Goal: Information Seeking & Learning: Learn about a topic

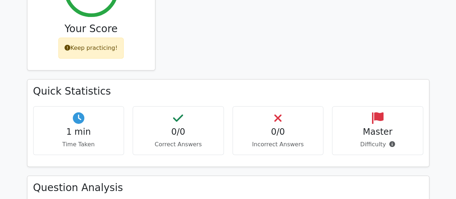
scroll to position [142, 0]
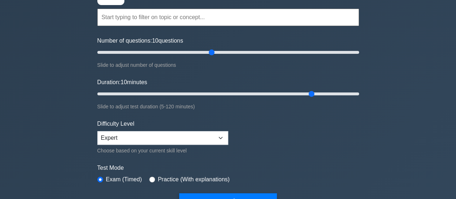
scroll to position [62, 0]
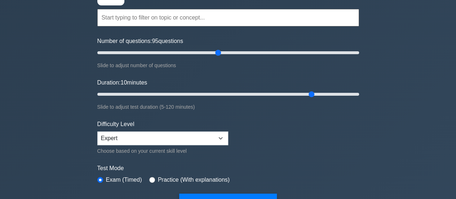
type input "90"
click at [212, 48] on input "Number of questions: 90 questions" at bounding box center [228, 52] width 262 height 9
type input "100"
click at [313, 94] on input "Duration: 100 minutes" at bounding box center [228, 94] width 262 height 9
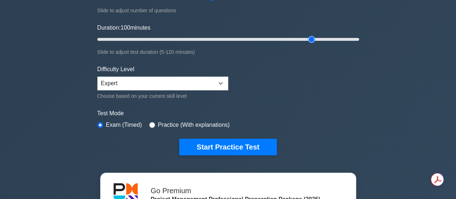
scroll to position [117, 0]
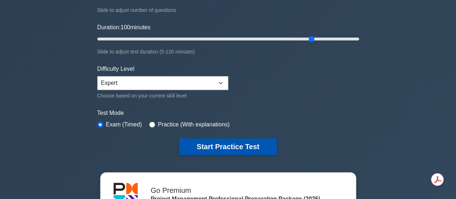
click at [231, 144] on button "Start Practice Test" at bounding box center [227, 146] width 97 height 17
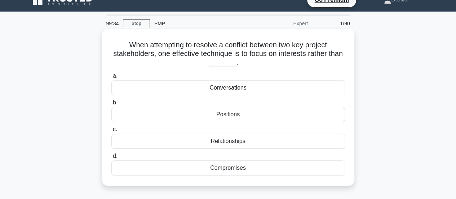
scroll to position [9, 0]
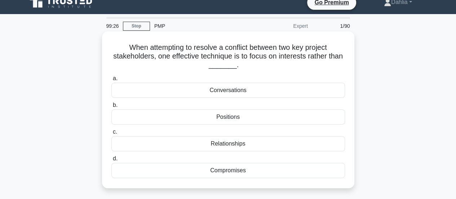
click at [230, 119] on div "Positions" at bounding box center [227, 116] width 233 height 15
click at [111, 107] on input "b. Positions" at bounding box center [111, 105] width 0 height 5
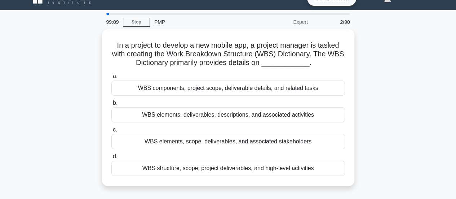
scroll to position [14, 0]
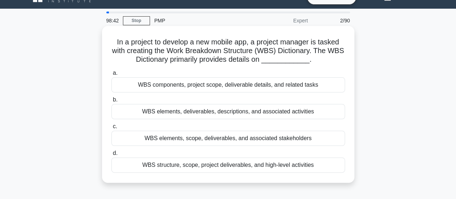
click at [235, 117] on div "WBS elements, deliverables, descriptions, and associated activities" at bounding box center [227, 111] width 233 height 15
click at [111, 102] on input "b. WBS elements, deliverables, descriptions, and associated activities" at bounding box center [111, 99] width 0 height 5
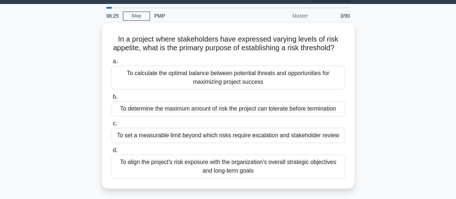
scroll to position [21, 0]
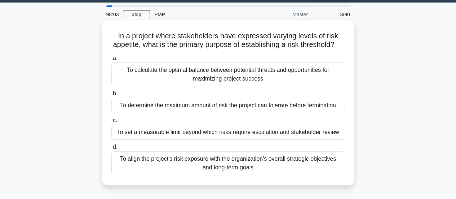
click at [233, 139] on div "To set a measurable limit beyond which risks require escalation and stakeholder…" at bounding box center [227, 131] width 233 height 15
click at [111, 122] on input "c. To set a measurable limit beyond which risks require escalation and stakehol…" at bounding box center [111, 120] width 0 height 5
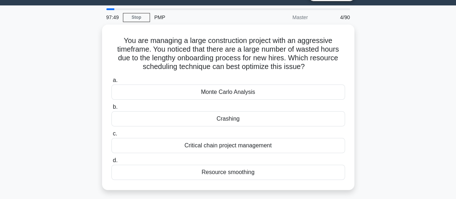
scroll to position [18, 0]
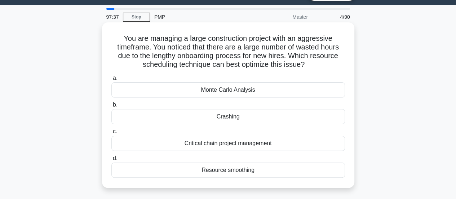
click at [238, 119] on div "Crashing" at bounding box center [227, 116] width 233 height 15
click at [111, 107] on input "b. Crashing" at bounding box center [111, 104] width 0 height 5
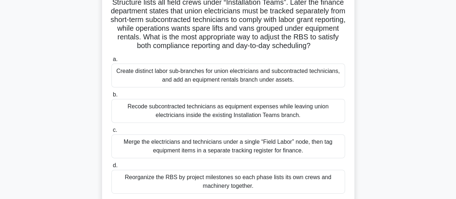
scroll to position [61, 0]
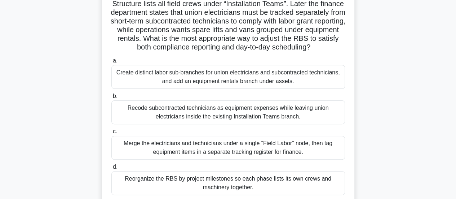
click at [240, 89] on div "Create distinct labor sub-branches for union electricians and subcontracted tec…" at bounding box center [227, 77] width 233 height 24
click at [111, 63] on input "a. Create distinct labor sub-branches for union electricians and subcontracted …" at bounding box center [111, 60] width 0 height 5
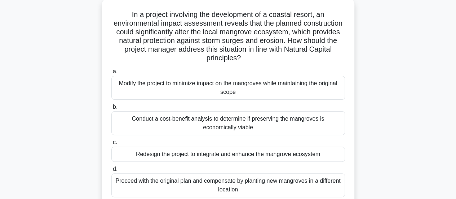
scroll to position [40, 0]
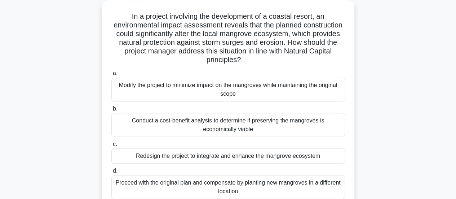
click at [250, 96] on div "Modify the project to minimize impact on the mangroves while maintaining the or…" at bounding box center [227, 89] width 233 height 24
click at [111, 76] on input "a. Modify the project to minimize impact on the mangroves while maintaining the…" at bounding box center [111, 73] width 0 height 5
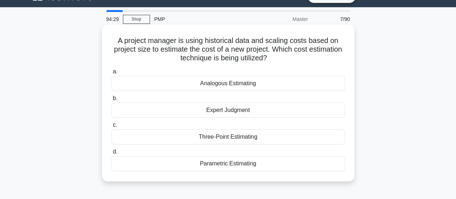
scroll to position [20, 0]
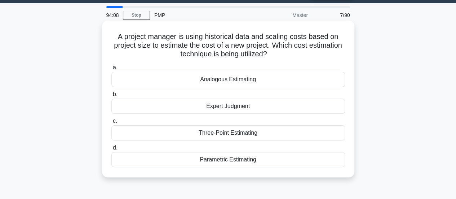
click at [249, 160] on div "Parametric Estimating" at bounding box center [227, 159] width 233 height 15
click at [111, 150] on input "d. Parametric Estimating" at bounding box center [111, 147] width 0 height 5
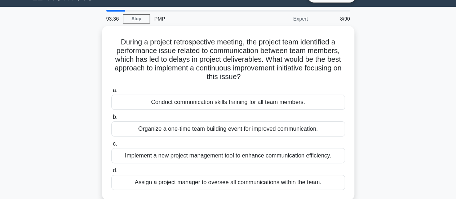
scroll to position [15, 0]
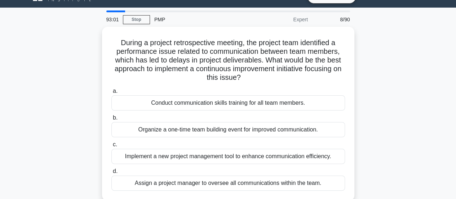
click at [249, 160] on div "Implement a new project management tool to enhance communication efficiency." at bounding box center [227, 155] width 233 height 15
click at [111, 147] on input "c. Implement a new project management tool to enhance communication efficiency." at bounding box center [111, 144] width 0 height 5
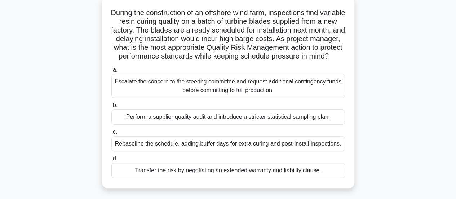
scroll to position [43, 0]
click at [241, 98] on div "Escalate the concern to the steering committee and request additional contingen…" at bounding box center [227, 86] width 233 height 24
click at [111, 72] on input "a. Escalate the concern to the steering committee and request additional contin…" at bounding box center [111, 70] width 0 height 5
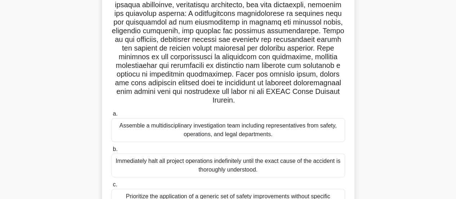
scroll to position [106, 0]
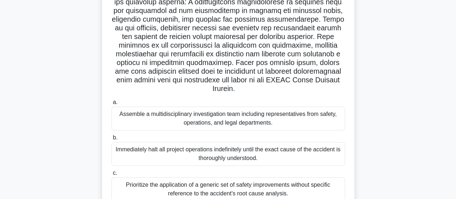
click at [263, 127] on div "Assemble a multidisciplinary investigation team including representatives from …" at bounding box center [227, 118] width 233 height 24
click at [111, 104] on input "a. Assemble a multidisciplinary investigation team including representatives fr…" at bounding box center [111, 102] width 0 height 5
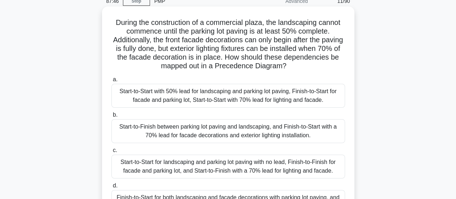
scroll to position [29, 0]
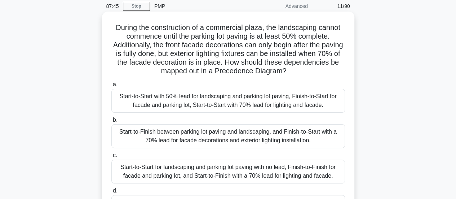
click at [245, 143] on div "Start-to-Finish between parking lot paving and landscaping, and Finish-to-Start…" at bounding box center [227, 136] width 233 height 24
click at [111, 122] on input "b. Start-to-Finish between parking lot paving and landscaping, and Finish-to-St…" at bounding box center [111, 119] width 0 height 5
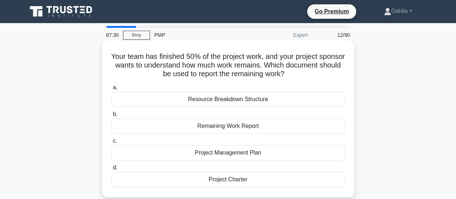
scroll to position [24, 0]
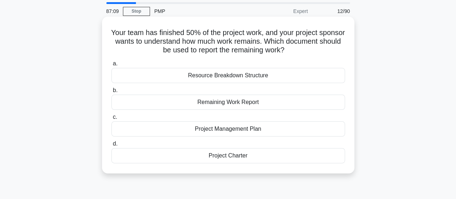
click at [254, 103] on div "Remaining Work Report" at bounding box center [227, 101] width 233 height 15
click at [111, 93] on input "b. Remaining Work Report" at bounding box center [111, 90] width 0 height 5
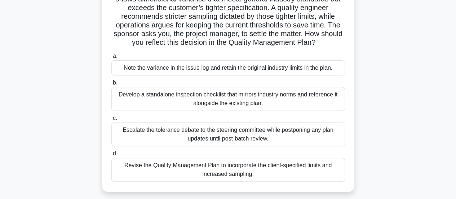
scroll to position [65, 0]
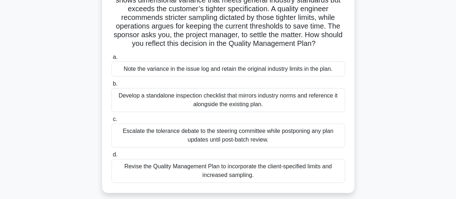
click at [277, 143] on div "Escalate the tolerance debate to the steering committee while postponing any pl…" at bounding box center [227, 135] width 233 height 24
click at [111, 121] on input "c. Escalate the tolerance debate to the steering committee while postponing any…" at bounding box center [111, 119] width 0 height 5
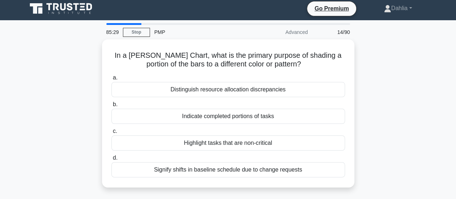
scroll to position [0, 0]
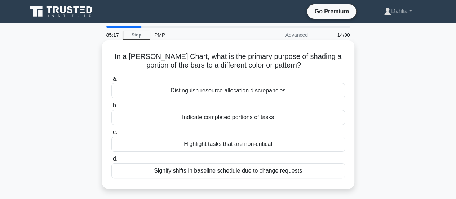
click at [275, 120] on div "Indicate completed portions of tasks" at bounding box center [227, 117] width 233 height 15
click at [111, 108] on input "b. Indicate completed portions of tasks" at bounding box center [111, 105] width 0 height 5
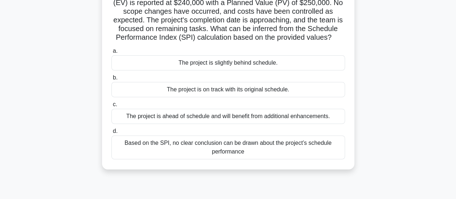
scroll to position [80, 0]
click at [293, 123] on div "The project is ahead of schedule and will benefit from additional enhancements." at bounding box center [227, 115] width 233 height 15
click at [111, 106] on input "c. The project is ahead of schedule and will benefit from additional enhancemen…" at bounding box center [111, 104] width 0 height 5
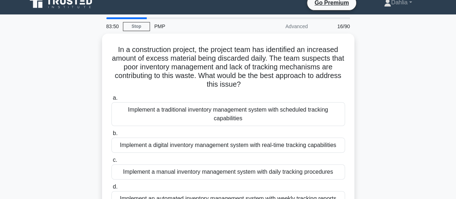
scroll to position [0, 0]
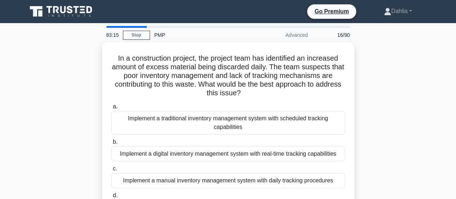
click at [293, 128] on div "Implement a traditional inventory management system with scheduled tracking cap…" at bounding box center [227, 123] width 233 height 24
click at [111, 109] on input "a. Implement a traditional inventory management system with scheduled tracking …" at bounding box center [111, 106] width 0 height 5
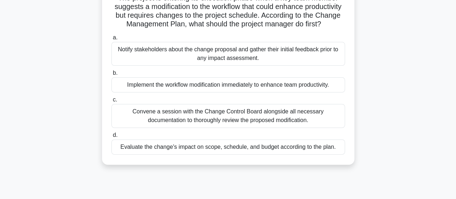
scroll to position [61, 0]
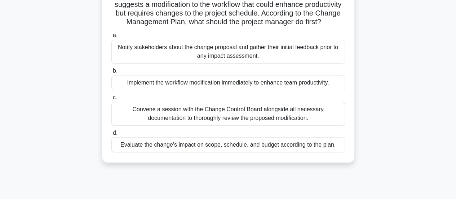
click at [315, 152] on div "Evaluate the change's impact on scope, schedule, and budget according to the pl…" at bounding box center [227, 144] width 233 height 15
click at [111, 135] on input "d. Evaluate the change's impact on scope, schedule, and budget according to the…" at bounding box center [111, 132] width 0 height 5
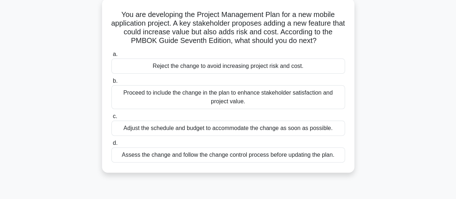
scroll to position [45, 0]
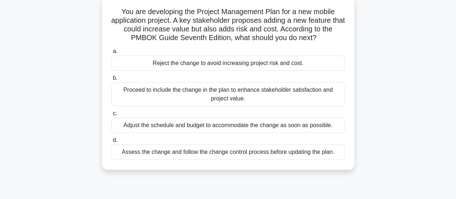
click at [275, 152] on div "Assess the change and follow the change control process before updating the pla…" at bounding box center [227, 151] width 233 height 15
click at [111, 142] on input "d. Assess the change and follow the change control process before updating the …" at bounding box center [111, 140] width 0 height 5
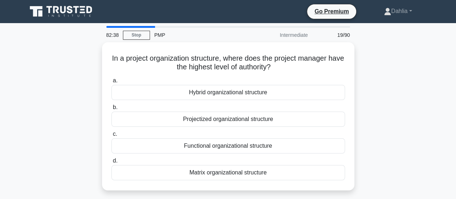
scroll to position [0, 0]
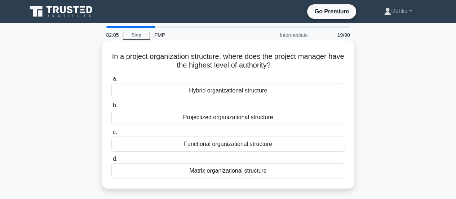
click at [282, 119] on div "Projectized organizational structure" at bounding box center [227, 117] width 233 height 15
click at [111, 108] on input "b. Projectized organizational structure" at bounding box center [111, 105] width 0 height 5
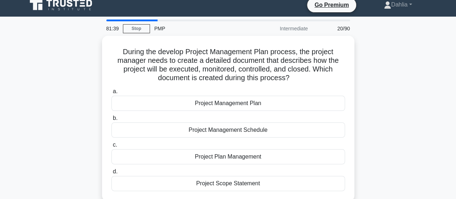
scroll to position [3, 0]
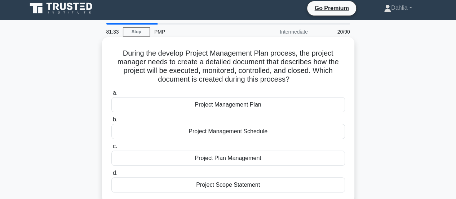
click at [272, 106] on div "Project Management Plan" at bounding box center [227, 104] width 233 height 15
click at [111, 95] on input "a. Project Management Plan" at bounding box center [111, 92] width 0 height 5
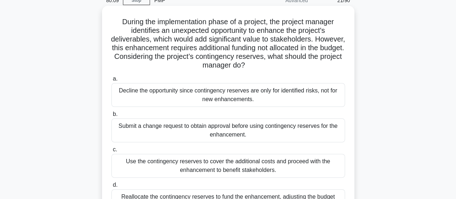
scroll to position [35, 0]
click at [251, 129] on div "Submit a change request to obtain approval before using contingency reserves fo…" at bounding box center [227, 130] width 233 height 24
click at [111, 116] on input "b. Submit a change request to obtain approval before using contingency reserves…" at bounding box center [111, 113] width 0 height 5
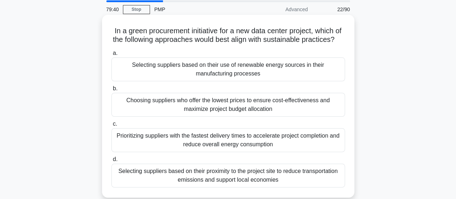
scroll to position [25, 0]
click at [253, 74] on div "Selecting suppliers based on their use of renewable energy sources in their man…" at bounding box center [227, 70] width 233 height 24
click at [111, 56] on input "a. Selecting suppliers based on their use of renewable energy sources in their …" at bounding box center [111, 53] width 0 height 5
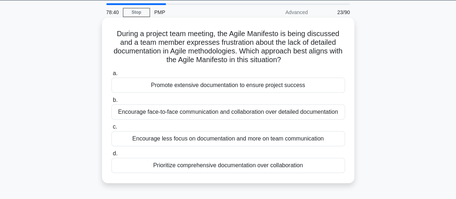
scroll to position [23, 0]
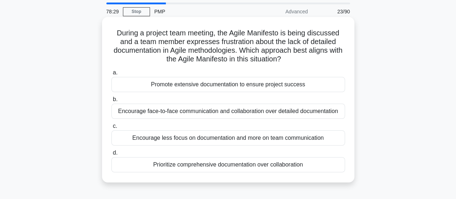
click at [266, 116] on div "Encourage face-to-face communication and collaboration over detailed documentat…" at bounding box center [227, 110] width 233 height 15
click at [111, 102] on input "b. Encourage face-to-face communication and collaboration over detailed documen…" at bounding box center [111, 99] width 0 height 5
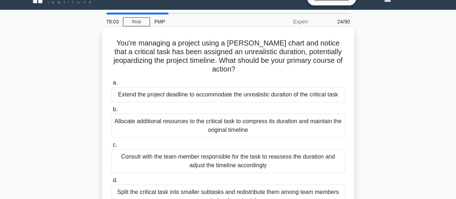
scroll to position [22, 0]
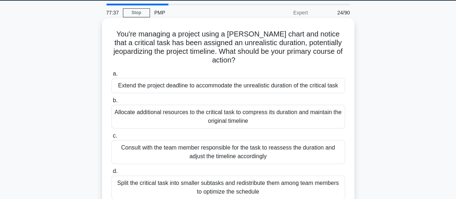
click at [274, 112] on div "Allocate additional resources to the critical task to compress its duration and…" at bounding box center [227, 116] width 233 height 24
click at [111, 103] on input "b. Allocate additional resources to the critical task to compress its duration …" at bounding box center [111, 100] width 0 height 5
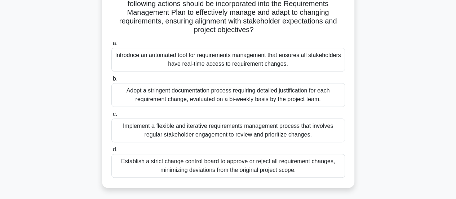
scroll to position [140, 0]
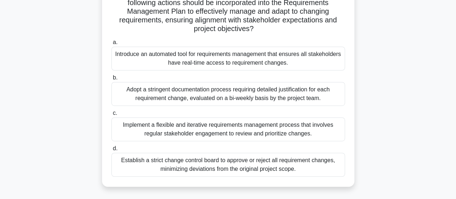
click at [268, 169] on div "Establish a strict change control board to approve or reject all requirement ch…" at bounding box center [227, 164] width 233 height 24
click at [111, 151] on input "d. Establish a strict change control board to approve or reject all requirement…" at bounding box center [111, 148] width 0 height 5
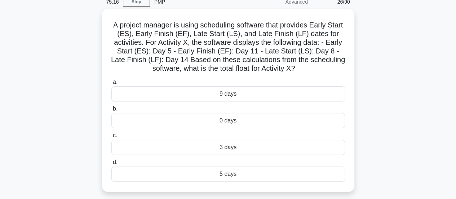
scroll to position [33, 0]
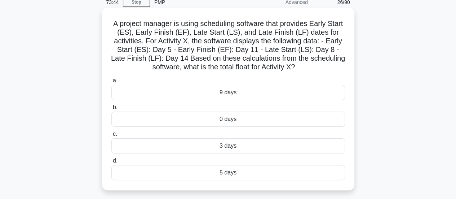
click at [226, 95] on div "9 days" at bounding box center [227, 92] width 233 height 15
click at [111, 83] on input "a. 9 days" at bounding box center [111, 80] width 0 height 5
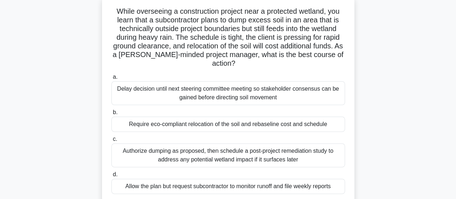
scroll to position [44, 0]
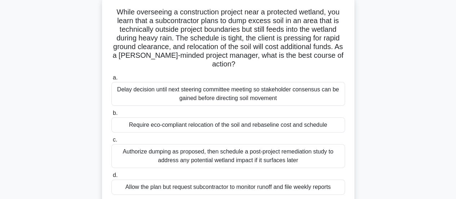
click at [217, 98] on div "Delay decision until next steering committee meeting so stakeholder consensus c…" at bounding box center [227, 94] width 233 height 24
click at [111, 80] on input "a. Delay decision until next steering committee meeting so stakeholder consensu…" at bounding box center [111, 77] width 0 height 5
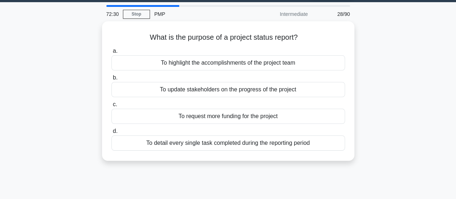
scroll to position [0, 0]
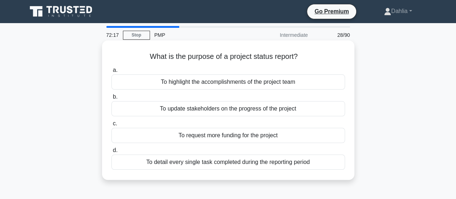
click at [223, 112] on div "To update stakeholders on the progress of the project" at bounding box center [227, 108] width 233 height 15
click at [111, 99] on input "b. To update stakeholders on the progress of the project" at bounding box center [111, 96] width 0 height 5
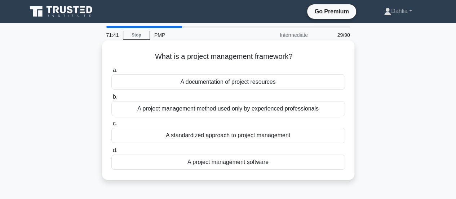
click at [232, 84] on div "A documentation of project resources" at bounding box center [227, 81] width 233 height 15
click at [111, 72] on input "a. A documentation of project resources" at bounding box center [111, 70] width 0 height 5
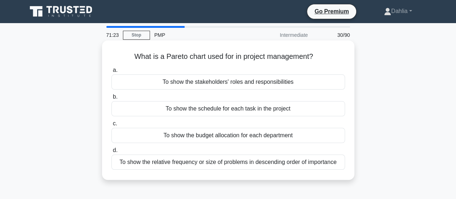
click at [230, 165] on div "To show the relative frequency or size of problems in descending order of impor…" at bounding box center [227, 161] width 233 height 15
click at [111, 152] on input "d. To show the relative frequency or size of problems in descending order of im…" at bounding box center [111, 150] width 0 height 5
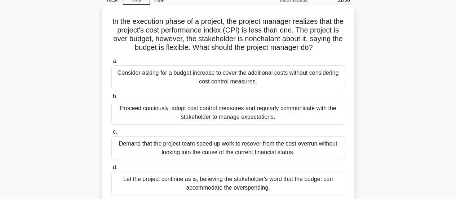
scroll to position [32, 0]
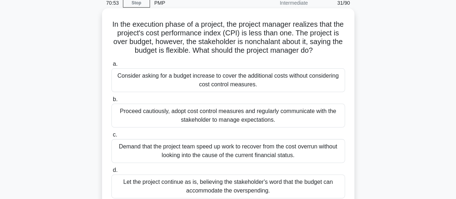
click at [238, 124] on div "Proceed cautiously, adopt cost control measures and regularly communicate with …" at bounding box center [227, 115] width 233 height 24
click at [111, 102] on input "b. Proceed cautiously, adopt cost control measures and regularly communicate wi…" at bounding box center [111, 99] width 0 height 5
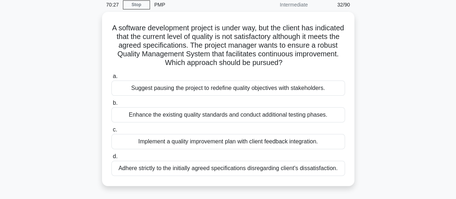
scroll to position [31, 0]
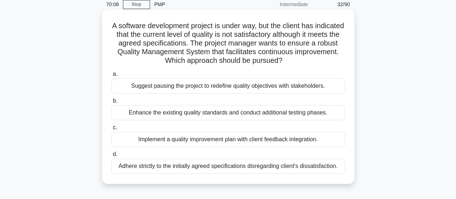
click at [229, 92] on div "Suggest pausing the project to redefine quality objectives with stakeholders." at bounding box center [227, 85] width 233 height 15
click at [111, 76] on input "a. Suggest pausing the project to redefine quality objectives with stakeholders." at bounding box center [111, 74] width 0 height 5
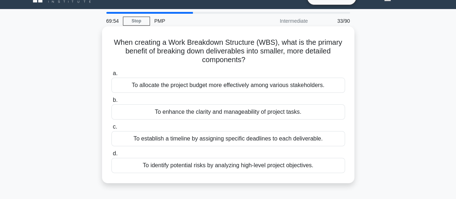
scroll to position [14, 0]
click at [248, 140] on div "To establish a timeline by assigning specific deadlines to each deliverable." at bounding box center [227, 137] width 233 height 15
click at [111, 129] on input "c. To establish a timeline by assigning specific deadlines to each deliverable." at bounding box center [111, 126] width 0 height 5
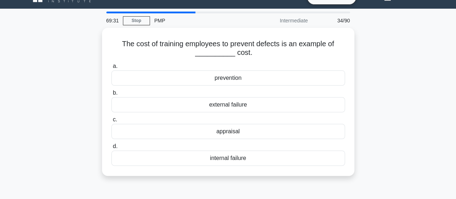
scroll to position [0, 0]
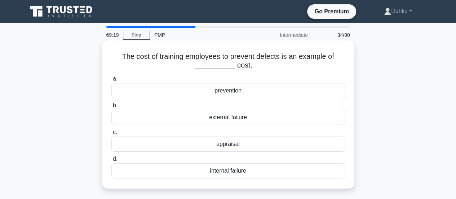
click at [255, 94] on div "prevention" at bounding box center [227, 90] width 233 height 15
click at [111, 81] on input "a. prevention" at bounding box center [111, 78] width 0 height 5
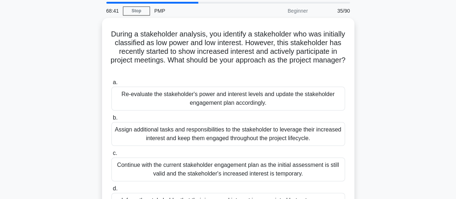
scroll to position [23, 0]
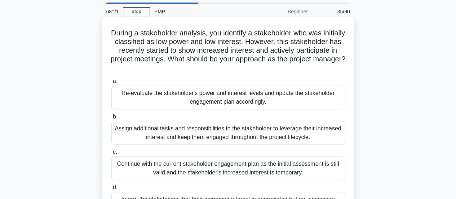
click at [278, 101] on div "Re-evaluate the stakeholder's power and interest levels and update the stakehol…" at bounding box center [227, 97] width 233 height 24
click at [111, 84] on input "a. Re-evaluate the stakeholder's power and interest levels and update the stake…" at bounding box center [111, 81] width 0 height 5
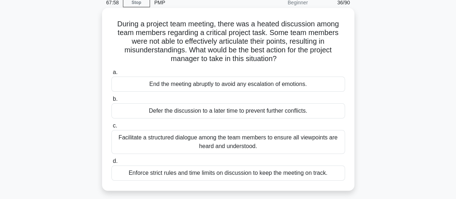
scroll to position [41, 0]
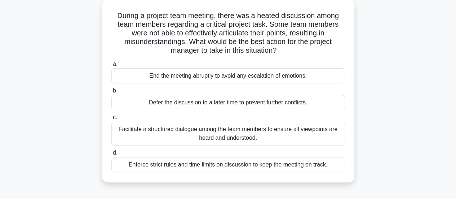
click at [280, 140] on div "Facilitate a structured dialogue among the team members to ensure all viewpoint…" at bounding box center [227, 133] width 233 height 24
click at [111, 120] on input "c. Facilitate a structured dialogue among the team members to ensure all viewpo…" at bounding box center [111, 117] width 0 height 5
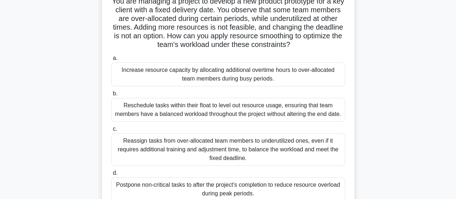
scroll to position [62, 0]
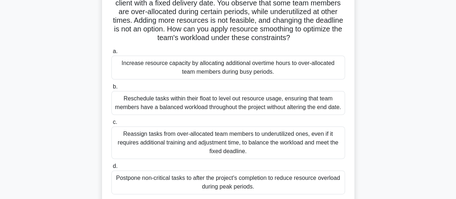
click at [280, 142] on div "Reassign tasks from over-allocated team members to underutilized ones, even if …" at bounding box center [227, 142] width 233 height 32
click at [111, 124] on input "c. Reassign tasks from over-allocated team members to underutilized ones, even …" at bounding box center [111, 122] width 0 height 5
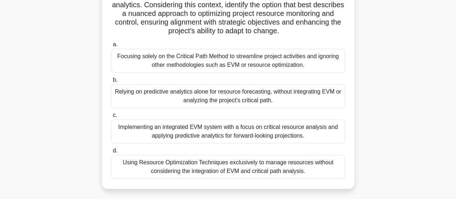
scroll to position [130, 0]
click at [290, 137] on div "Implementing an integrated EVM system with a focus on critical resource analysi…" at bounding box center [227, 131] width 233 height 24
click at [111, 117] on input "c. Implementing an integrated EVM system with a focus on critical resource anal…" at bounding box center [111, 114] width 0 height 5
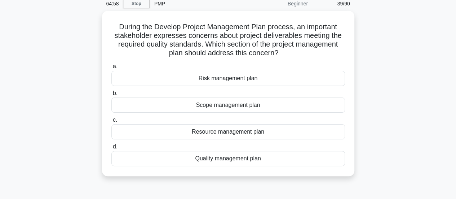
scroll to position [32, 0]
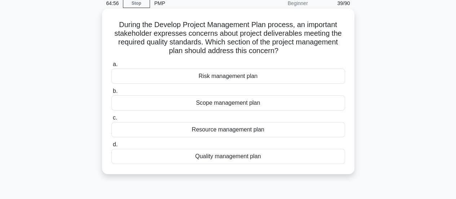
click at [272, 162] on div "Quality management plan" at bounding box center [227, 155] width 233 height 15
click at [111, 147] on input "d. Quality management plan" at bounding box center [111, 144] width 0 height 5
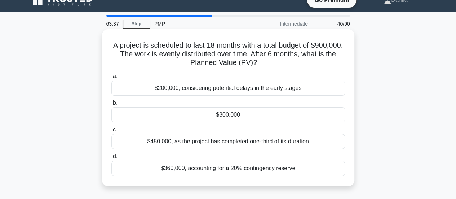
scroll to position [12, 0]
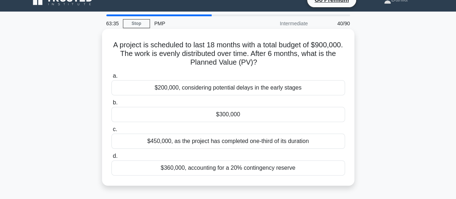
click at [241, 115] on div "$300,000" at bounding box center [227, 114] width 233 height 15
click at [111, 105] on input "b. $300,000" at bounding box center [111, 102] width 0 height 5
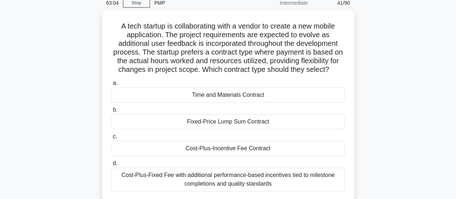
scroll to position [33, 0]
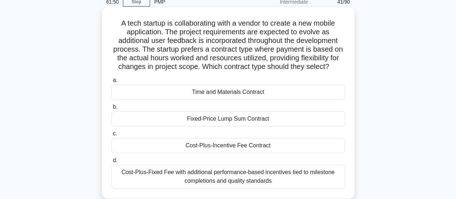
click at [287, 178] on div "Cost-Plus-Fixed Fee with additional performance-based incentives tied to milest…" at bounding box center [227, 176] width 233 height 24
click at [111, 162] on input "d. Cost-Plus-Fixed Fee with additional performance-based incentives tied to mil…" at bounding box center [111, 160] width 0 height 5
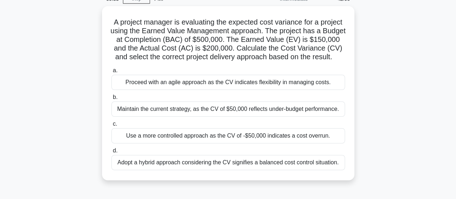
scroll to position [34, 0]
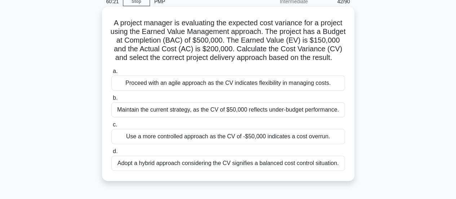
click at [258, 144] on div "Use a more controlled approach as the CV of -$50,000 indicates a cost overrun." at bounding box center [227, 136] width 233 height 15
click at [111, 127] on input "c. Use a more controlled approach as the CV of -$50,000 indicates a cost overru…" at bounding box center [111, 124] width 0 height 5
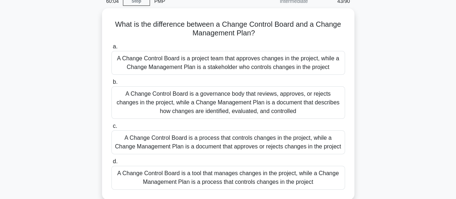
scroll to position [35, 0]
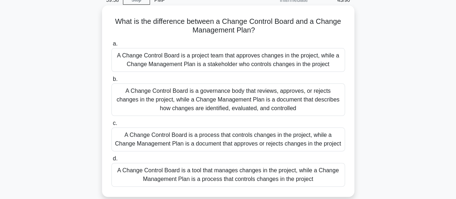
click at [244, 100] on div "A Change Control Board is a governance body that reviews, approves, or rejects …" at bounding box center [227, 99] width 233 height 32
click at [111, 81] on input "b. A Change Control Board is a governance body that reviews, approves, or rejec…" at bounding box center [111, 79] width 0 height 5
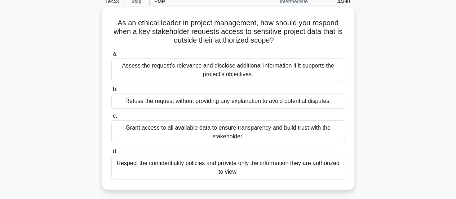
scroll to position [34, 0]
click at [266, 175] on div "Respect the confidentiality policies and provide only the information they are …" at bounding box center [227, 167] width 233 height 24
click at [111, 153] on input "d. Respect the confidentiality policies and provide only the information they a…" at bounding box center [111, 150] width 0 height 5
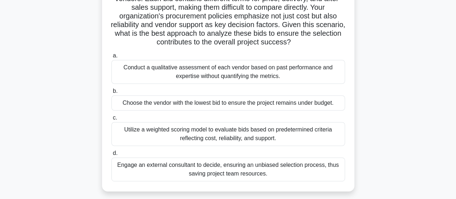
scroll to position [94, 0]
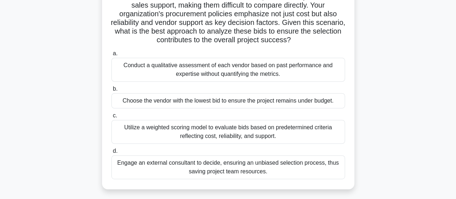
click at [281, 143] on div "Utilize a weighted scoring model to evaluate bids based on predetermined criter…" at bounding box center [227, 132] width 233 height 24
click at [111, 118] on input "c. Utilize a weighted scoring model to evaluate bids based on predetermined cri…" at bounding box center [111, 115] width 0 height 5
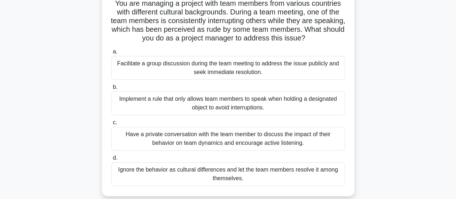
scroll to position [55, 0]
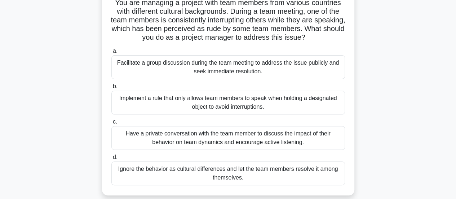
click at [281, 144] on div "Have a private conversation with the team member to discuss the impact of their…" at bounding box center [227, 138] width 233 height 24
click at [111, 124] on input "c. Have a private conversation with the team member to discuss the impact of th…" at bounding box center [111, 121] width 0 height 5
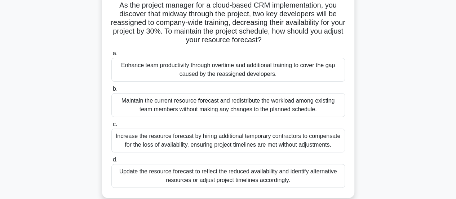
scroll to position [57, 0]
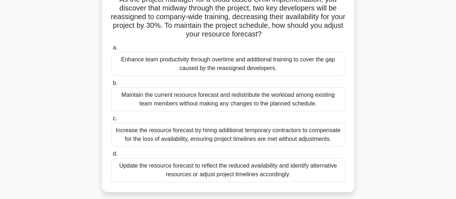
click at [297, 104] on div "Maintain the current resource forecast and redistribute the workload among exis…" at bounding box center [227, 99] width 233 height 24
click at [111, 85] on input "b. Maintain the current resource forecast and redistribute the workload among e…" at bounding box center [111, 83] width 0 height 5
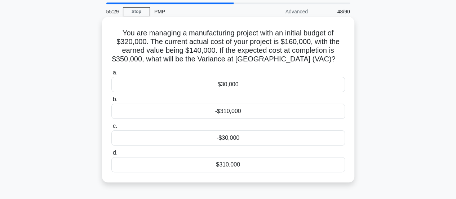
scroll to position [40, 0]
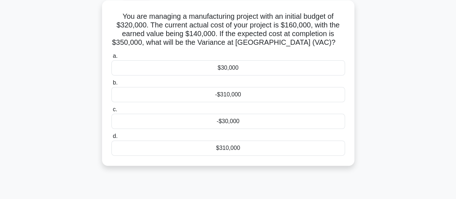
click at [241, 120] on div "-$30,000" at bounding box center [227, 120] width 233 height 15
click at [111, 112] on input "c. -$30,000" at bounding box center [111, 109] width 0 height 5
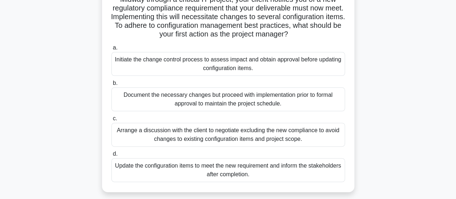
scroll to position [58, 0]
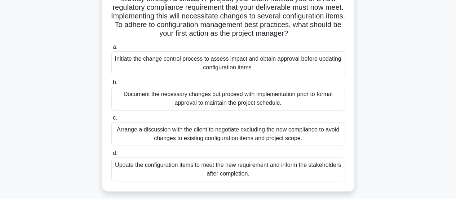
click at [244, 64] on div "Initiate the change control process to assess impact and obtain approval before…" at bounding box center [227, 63] width 233 height 24
click at [111, 49] on input "a. Initiate the change control process to assess impact and obtain approval bef…" at bounding box center [111, 47] width 0 height 5
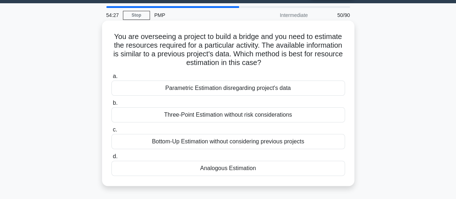
scroll to position [20, 0]
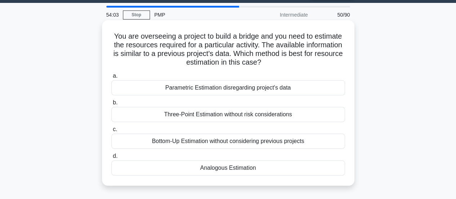
click at [265, 116] on div "Three-Point Estimation without risk considerations" at bounding box center [227, 114] width 233 height 15
click at [111, 105] on input "b. Three-Point Estimation without risk considerations" at bounding box center [111, 102] width 0 height 5
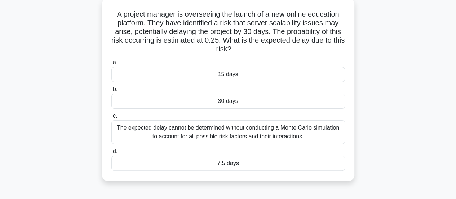
scroll to position [46, 0]
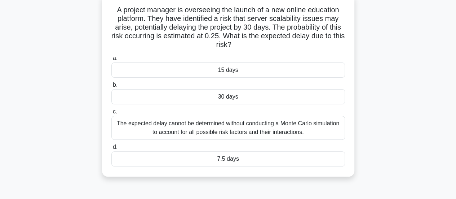
click at [258, 157] on div "7.5 days" at bounding box center [227, 158] width 233 height 15
click at [111, 149] on input "d. 7.5 days" at bounding box center [111, 146] width 0 height 5
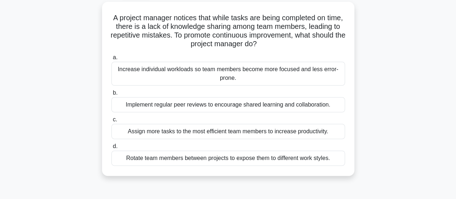
scroll to position [41, 0]
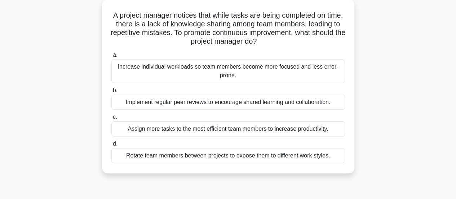
click at [261, 104] on div "Implement regular peer reviews to encourage shared learning and collaboration." at bounding box center [227, 101] width 233 height 15
click at [111, 93] on input "b. Implement regular peer reviews to encourage shared learning and collaboratio…" at bounding box center [111, 90] width 0 height 5
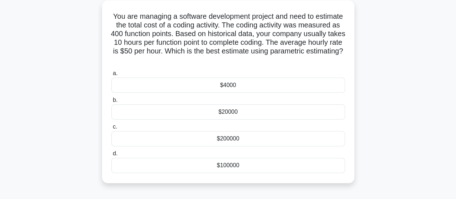
scroll to position [42, 0]
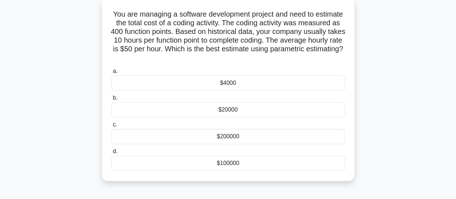
click at [233, 138] on div "$200000" at bounding box center [227, 136] width 233 height 15
click at [111, 127] on input "c. $200000" at bounding box center [111, 124] width 0 height 5
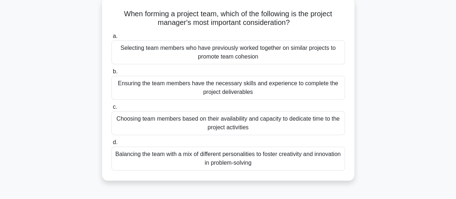
scroll to position [41, 0]
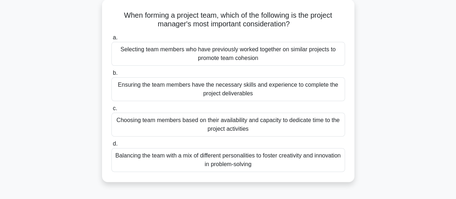
click at [279, 93] on div "Ensuring the team members have the necessary skills and experience to complete …" at bounding box center [227, 89] width 233 height 24
click at [111, 75] on input "b. Ensuring the team members have the necessary skills and experience to comple…" at bounding box center [111, 73] width 0 height 5
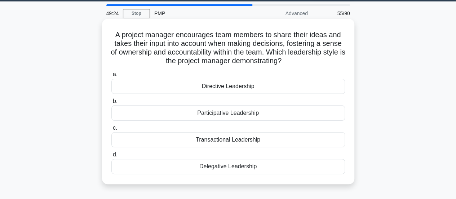
scroll to position [18, 0]
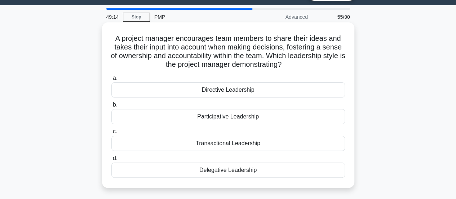
click at [257, 117] on div "Participative Leadership" at bounding box center [227, 116] width 233 height 15
click at [111, 107] on input "b. Participative Leadership" at bounding box center [111, 104] width 0 height 5
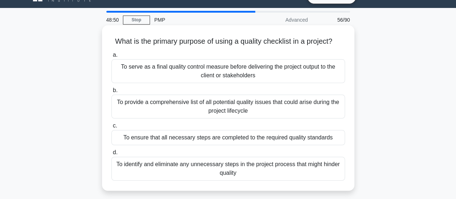
scroll to position [16, 0]
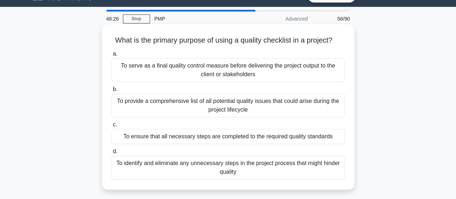
click at [290, 139] on div "To ensure that all necessary steps are completed to the required quality standa…" at bounding box center [227, 136] width 233 height 15
click at [111, 127] on input "c. To ensure that all necessary steps are completed to the required quality sta…" at bounding box center [111, 124] width 0 height 5
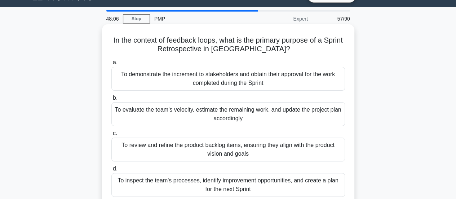
scroll to position [25, 0]
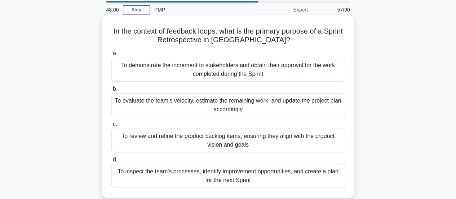
click at [293, 178] on div "To inspect the team's processes, identify improvement opportunities, and create…" at bounding box center [227, 176] width 233 height 24
click at [111, 162] on input "d. To inspect the team's processes, identify improvement opportunities, and cre…" at bounding box center [111, 159] width 0 height 5
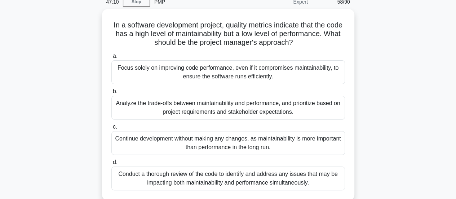
scroll to position [37, 0]
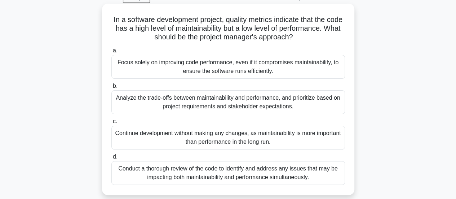
click at [295, 171] on div "Conduct a thorough review of the code to identify and address any issues that m…" at bounding box center [227, 173] width 233 height 24
click at [111, 159] on input "d. Conduct a thorough review of the code to identify and address any issues tha…" at bounding box center [111, 156] width 0 height 5
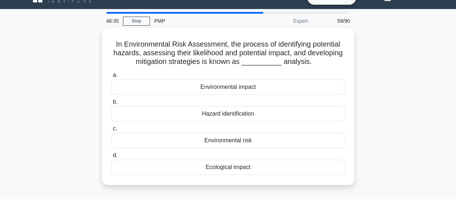
scroll to position [0, 0]
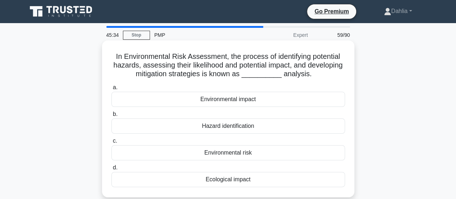
click at [239, 155] on div "Environmental risk" at bounding box center [227, 152] width 233 height 15
click at [111, 143] on input "c. Environmental risk" at bounding box center [111, 140] width 0 height 5
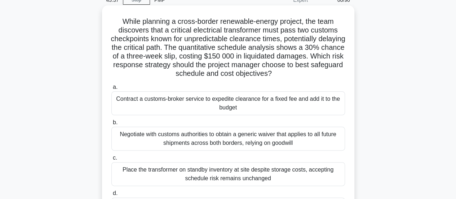
scroll to position [34, 0]
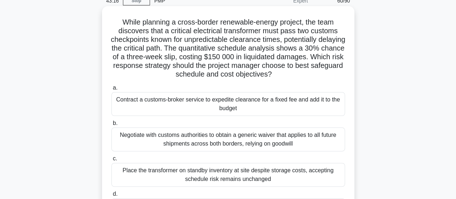
click at [271, 113] on div "Contract a customs-broker service to expedite clearance for a fixed fee and add…" at bounding box center [227, 104] width 233 height 24
click at [111, 90] on input "a. Contract a customs-broker service to expedite clearance for a fixed fee and …" at bounding box center [111, 87] width 0 height 5
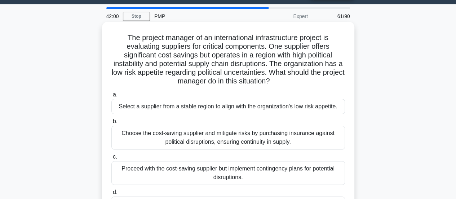
scroll to position [18, 0]
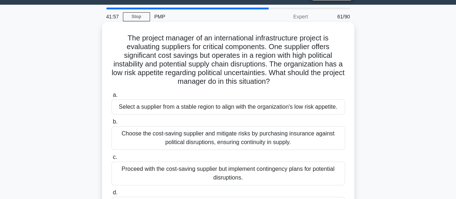
click at [255, 110] on div "Select a supplier from a stable region to align with the organization's low ris…" at bounding box center [227, 106] width 233 height 15
click at [111, 97] on input "a. Select a supplier from a stable region to align with the organization's low …" at bounding box center [111, 95] width 0 height 5
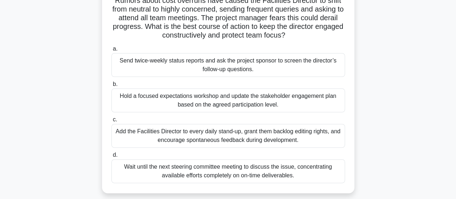
scroll to position [57, 0]
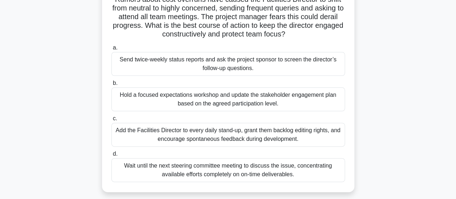
click at [263, 73] on div "Send twice-weekly status reports and ask the project sponsor to screen the dire…" at bounding box center [227, 64] width 233 height 24
click at [111, 50] on input "a. Send twice-weekly status reports and ask the project sponsor to screen the d…" at bounding box center [111, 47] width 0 height 5
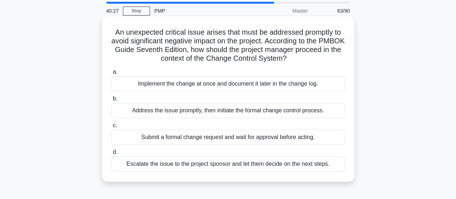
scroll to position [24, 0]
click at [260, 167] on div "Escalate the issue to the project sponsor and let them decide on the next steps." at bounding box center [227, 163] width 233 height 15
click at [111, 154] on input "d. Escalate the issue to the project sponsor and let them decide on the next st…" at bounding box center [111, 151] width 0 height 5
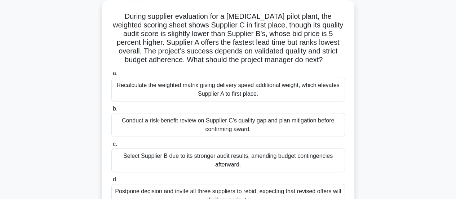
scroll to position [46, 0]
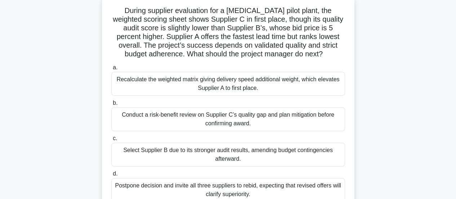
click at [257, 123] on div "Conduct a risk-benefit review on Supplier C’s quality gap and plan mitigation b…" at bounding box center [227, 119] width 233 height 24
click at [111, 105] on input "b. Conduct a risk-benefit review on Supplier C’s quality gap and plan mitigatio…" at bounding box center [111, 103] width 0 height 5
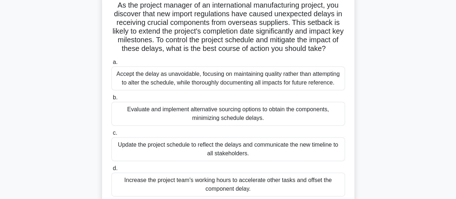
scroll to position [48, 0]
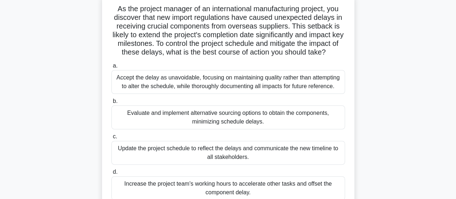
click at [265, 125] on div "Evaluate and implement alternative sourcing options to obtain the components, m…" at bounding box center [227, 117] width 233 height 24
click at [111, 103] on input "b. Evaluate and implement alternative sourcing options to obtain the components…" at bounding box center [111, 101] width 0 height 5
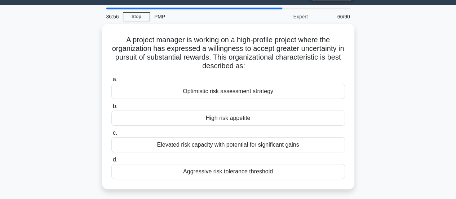
scroll to position [19, 0]
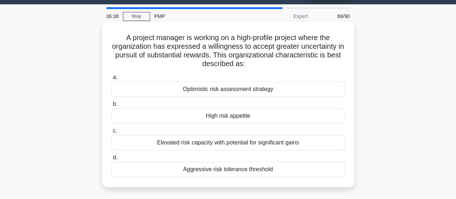
click at [264, 144] on div "Elevated risk capacity with potential for significant gains" at bounding box center [227, 142] width 233 height 15
click at [111, 133] on input "c. Elevated risk capacity with potential for significant gains" at bounding box center [111, 130] width 0 height 5
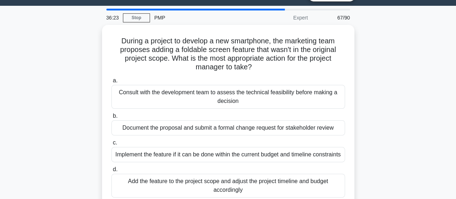
scroll to position [33, 0]
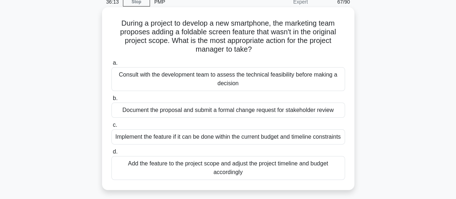
click at [264, 111] on div "Document the proposal and submit a formal change request for stakeholder review" at bounding box center [227, 109] width 233 height 15
click at [111, 101] on input "b. Document the proposal and submit a formal change request for stakeholder rev…" at bounding box center [111, 98] width 0 height 5
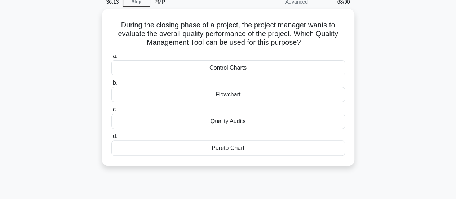
scroll to position [0, 0]
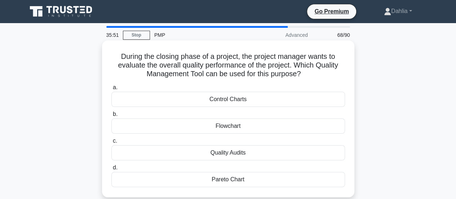
click at [249, 153] on div "Quality Audits" at bounding box center [227, 152] width 233 height 15
click at [111, 143] on input "c. Quality Audits" at bounding box center [111, 140] width 0 height 5
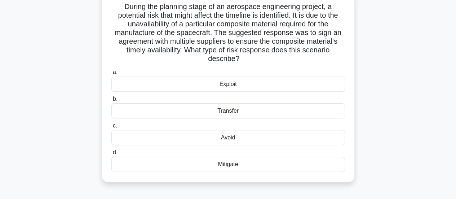
scroll to position [52, 0]
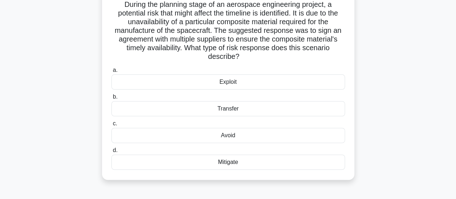
click at [246, 166] on div "Mitigate" at bounding box center [227, 161] width 233 height 15
click at [111, 152] on input "d. Mitigate" at bounding box center [111, 150] width 0 height 5
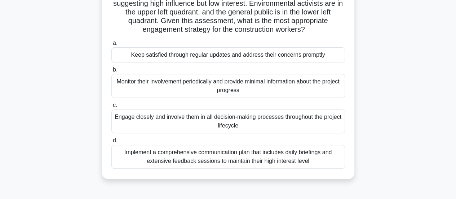
scroll to position [92, 0]
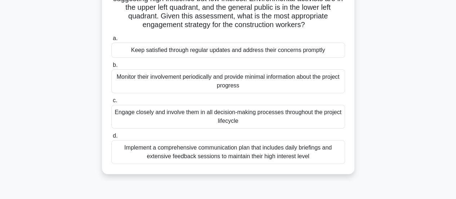
click at [236, 155] on div "Implement a comprehensive communication plan that includes daily briefings and …" at bounding box center [227, 152] width 233 height 24
click at [111, 138] on input "d. Implement a comprehensive communication plan that includes daily briefings a…" at bounding box center [111, 135] width 0 height 5
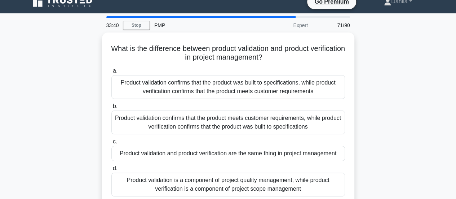
scroll to position [9, 0]
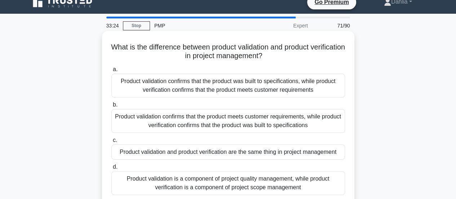
click at [246, 85] on div "Product validation confirms that the product was built to specifications, while…" at bounding box center [227, 85] width 233 height 24
click at [111, 72] on input "a. Product validation confirms that the product was built to specifications, wh…" at bounding box center [111, 69] width 0 height 5
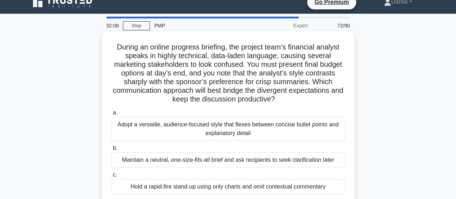
click at [182, 136] on div "Adopt a versatile, audience-focused style that flexes between concise bullet po…" at bounding box center [227, 129] width 233 height 24
click at [111, 115] on input "a. Adopt a versatile, audience-focused style that flexes between concise bullet…" at bounding box center [111, 112] width 0 height 5
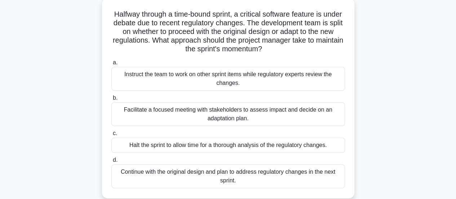
scroll to position [45, 0]
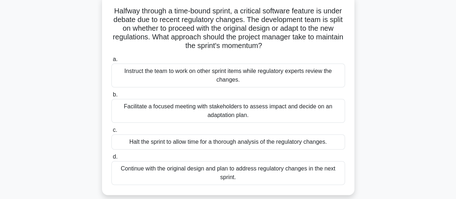
click at [178, 114] on div "Facilitate a focused meeting with stakeholders to assess impact and decide on a…" at bounding box center [227, 111] width 233 height 24
click at [111, 97] on input "b. Facilitate a focused meeting with stakeholders to assess impact and decide o…" at bounding box center [111, 94] width 0 height 5
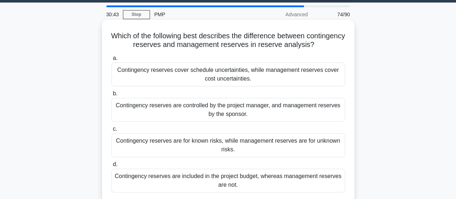
scroll to position [30, 0]
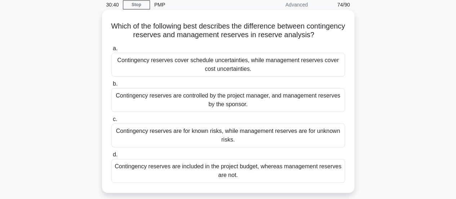
click at [188, 140] on div "Contingency reserves are for known risks, while management reserves are for unk…" at bounding box center [227, 135] width 233 height 24
click at [111, 121] on input "c. Contingency reserves are for known risks, while management reserves are for …" at bounding box center [111, 119] width 0 height 5
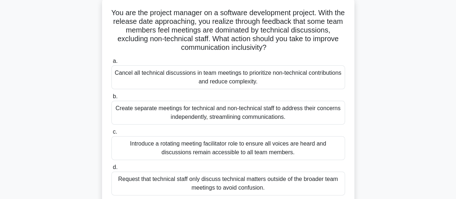
scroll to position [43, 0]
click at [206, 152] on div "Introduce a rotating meeting facilitator role to ensure all voices are heard an…" at bounding box center [227, 148] width 233 height 24
click at [111, 134] on input "c. Introduce a rotating meeting facilitator role to ensure all voices are heard…" at bounding box center [111, 132] width 0 height 5
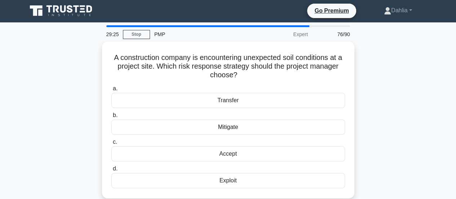
scroll to position [0, 0]
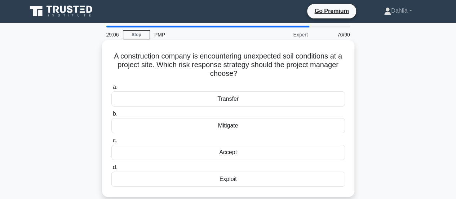
click at [247, 151] on div "Accept" at bounding box center [227, 151] width 233 height 15
click at [111, 143] on input "c. Accept" at bounding box center [111, 140] width 0 height 5
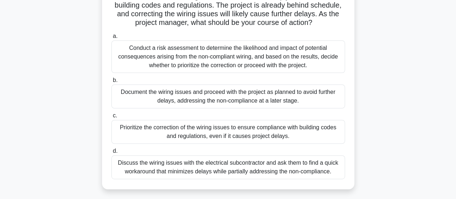
scroll to position [76, 0]
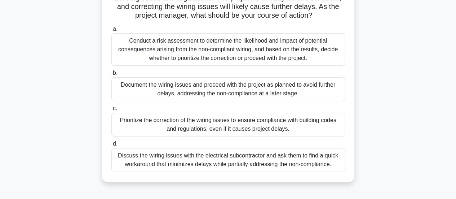
click at [225, 135] on div "Prioritize the correction of the wiring issues to ensure compliance with buildi…" at bounding box center [227, 124] width 233 height 24
click at [111, 111] on input "c. Prioritize the correction of the wiring issues to ensure compliance with bui…" at bounding box center [111, 108] width 0 height 5
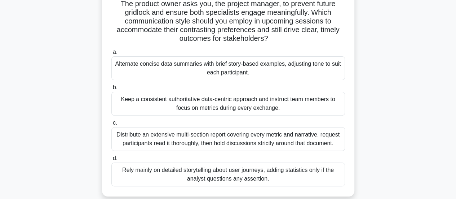
scroll to position [70, 0]
click at [184, 141] on div "Distribute an extensive multi-section report covering every metric and narrativ…" at bounding box center [227, 138] width 233 height 24
click at [111, 125] on input "c. Distribute an extensive multi-section report covering every metric and narra…" at bounding box center [111, 122] width 0 height 5
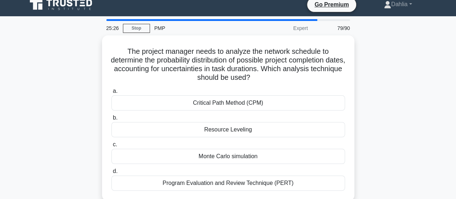
scroll to position [0, 0]
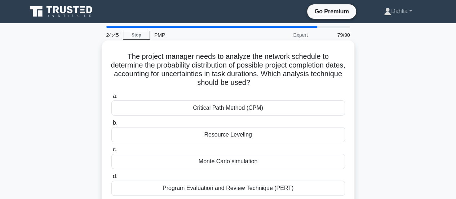
click at [259, 164] on div "Monte Carlo simulation" at bounding box center [227, 160] width 233 height 15
click at [111, 152] on input "c. Monte Carlo simulation" at bounding box center [111, 149] width 0 height 5
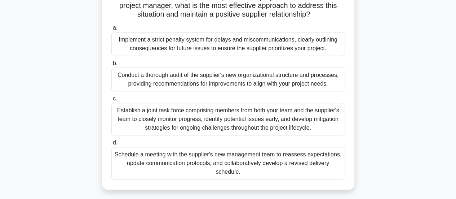
scroll to position [102, 0]
click at [268, 163] on div "Schedule a meeting with the supplier's new management team to reassess expectat…" at bounding box center [227, 163] width 233 height 32
click at [111, 145] on input "d. Schedule a meeting with the supplier's new management team to reassess expec…" at bounding box center [111, 143] width 0 height 5
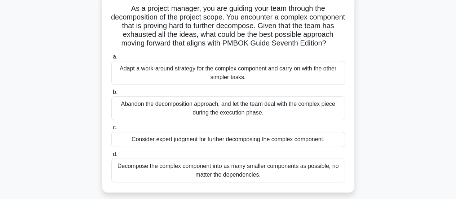
scroll to position [50, 0]
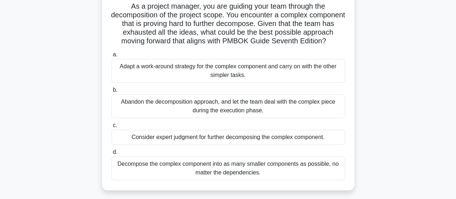
click at [246, 144] on div "Consider expert judgment for further decomposing the complex component." at bounding box center [227, 136] width 233 height 15
click at [111, 128] on input "c. Consider expert judgment for further decomposing the complex component." at bounding box center [111, 125] width 0 height 5
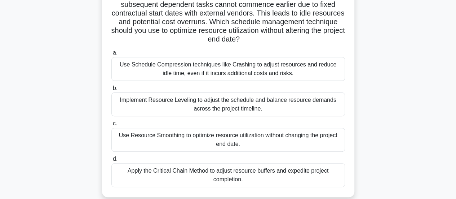
scroll to position [71, 0]
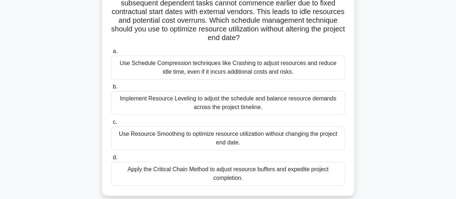
click at [262, 103] on div "Implement Resource Leveling to adjust the schedule and balance resource demands…" at bounding box center [227, 103] width 233 height 24
click at [111, 89] on input "b. Implement Resource Leveling to adjust the schedule and balance resource dema…" at bounding box center [111, 86] width 0 height 5
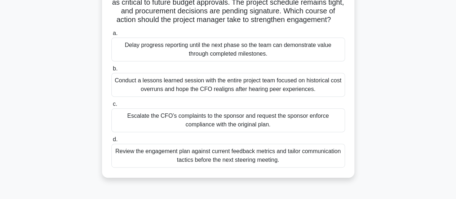
scroll to position [89, 0]
click at [297, 165] on div "Review the engagement plan against current feedback metrics and tailor communic…" at bounding box center [227, 155] width 233 height 24
click at [111, 141] on input "d. Review the engagement plan against current feedback metrics and tailor commu…" at bounding box center [111, 139] width 0 height 5
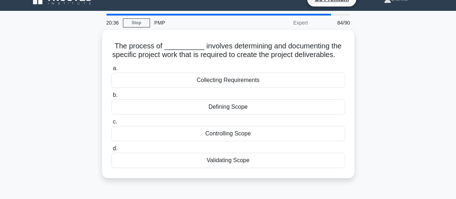
scroll to position [13, 0]
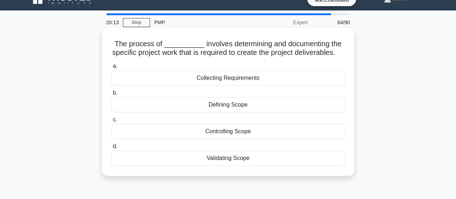
click at [227, 85] on div "Collecting Requirements" at bounding box center [227, 77] width 233 height 15
click at [111, 68] on input "a. Collecting Requirements" at bounding box center [111, 66] width 0 height 5
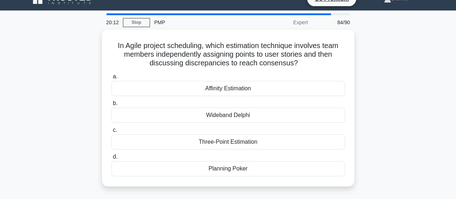
scroll to position [0, 0]
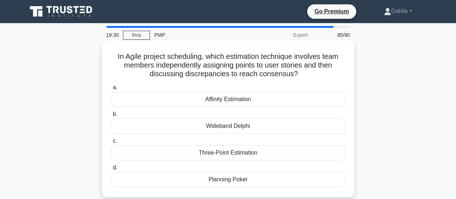
click at [257, 104] on div "Affinity Estimation" at bounding box center [227, 99] width 233 height 15
click at [111, 90] on input "a. Affinity Estimation" at bounding box center [111, 87] width 0 height 5
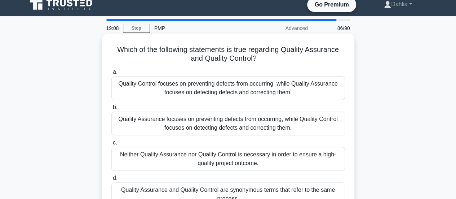
scroll to position [5, 0]
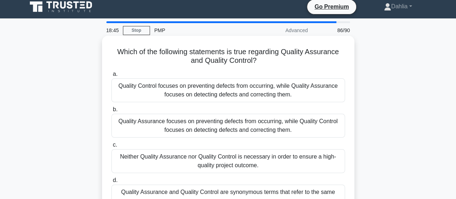
click at [306, 99] on div "Quality Control focuses on preventing defects from occurring, while Quality Ass…" at bounding box center [227, 90] width 233 height 24
click at [111, 76] on input "a. Quality Control focuses on preventing defects from occurring, while Quality …" at bounding box center [111, 74] width 0 height 5
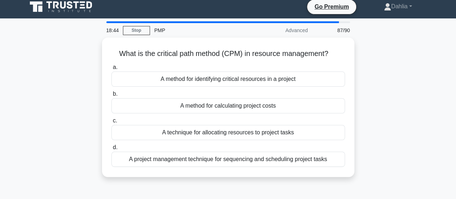
scroll to position [0, 0]
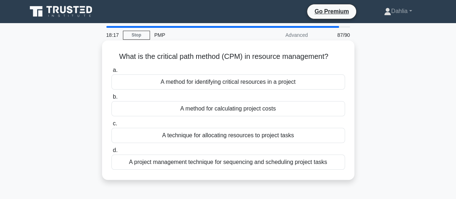
click at [307, 161] on div "A project management technique for sequencing and scheduling project tasks" at bounding box center [227, 161] width 233 height 15
click at [111, 152] on input "d. A project management technique for sequencing and scheduling project tasks" at bounding box center [111, 150] width 0 height 5
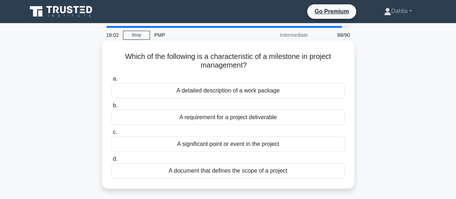
click at [297, 150] on div "A significant point or event in the project" at bounding box center [227, 143] width 233 height 15
click at [111, 134] on input "c. A significant point or event in the project" at bounding box center [111, 132] width 0 height 5
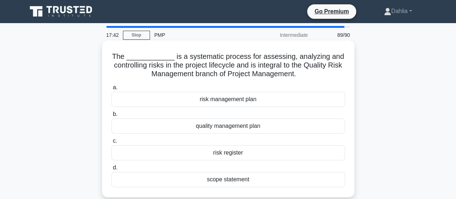
click at [293, 99] on div "risk management plan" at bounding box center [227, 99] width 233 height 15
click at [111, 90] on input "a. risk management plan" at bounding box center [111, 87] width 0 height 5
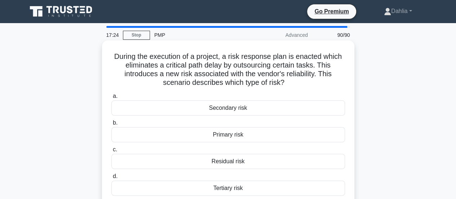
click at [300, 110] on div "Secondary risk" at bounding box center [227, 107] width 233 height 15
click at [111, 98] on input "a. Secondary risk" at bounding box center [111, 96] width 0 height 5
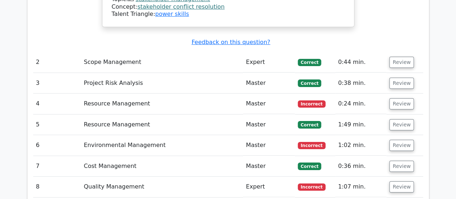
scroll to position [1315, 0]
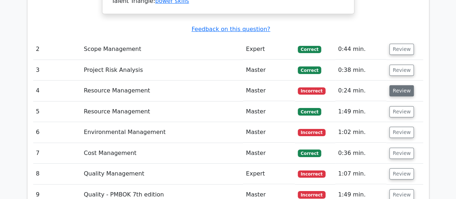
click at [400, 85] on button "Review" at bounding box center [401, 90] width 24 height 11
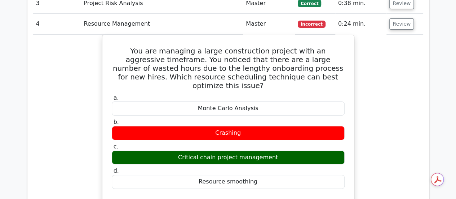
scroll to position [1382, 0]
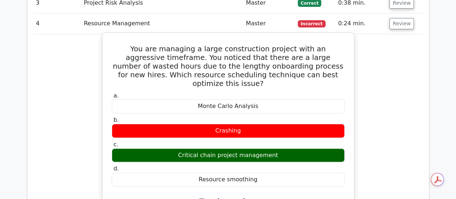
drag, startPoint x: 180, startPoint y: 135, endPoint x: 268, endPoint y: 134, distance: 88.3
click at [268, 148] on div "Critical chain project management" at bounding box center [228, 155] width 233 height 14
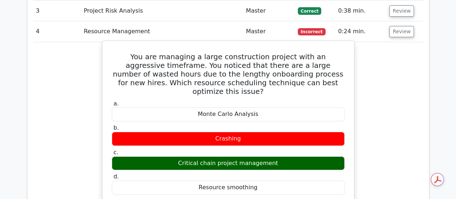
scroll to position [1374, 0]
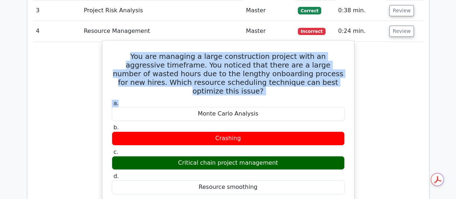
drag, startPoint x: 116, startPoint y: 44, endPoint x: 318, endPoint y: 79, distance: 205.5
copy div "You are managing a large construction project with an aggressive timeframe. You…"
drag, startPoint x: 184, startPoint y: 140, endPoint x: 281, endPoint y: 149, distance: 97.7
click at [281, 156] on div "Critical chain project management" at bounding box center [228, 163] width 233 height 14
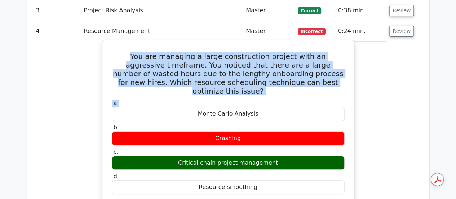
copy div "Critical chain project management"
drag, startPoint x: 214, startPoint y: 118, endPoint x: 248, endPoint y: 118, distance: 33.9
click at [248, 131] on div "Crashing" at bounding box center [228, 138] width 233 height 14
copy div "Crashing"
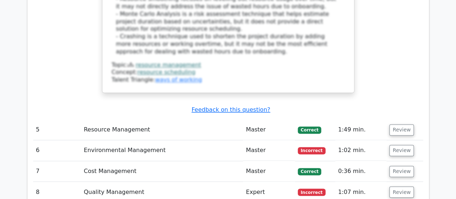
scroll to position [1872, 0]
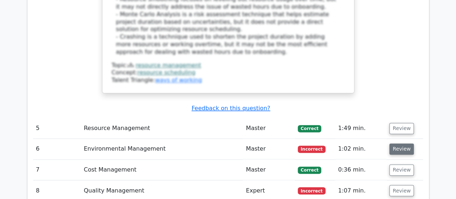
click at [400, 143] on button "Review" at bounding box center [401, 148] width 24 height 11
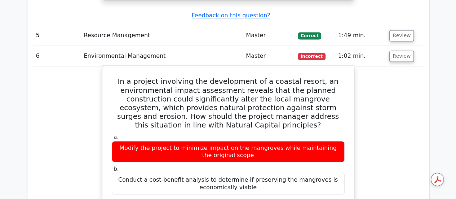
scroll to position [1965, 0]
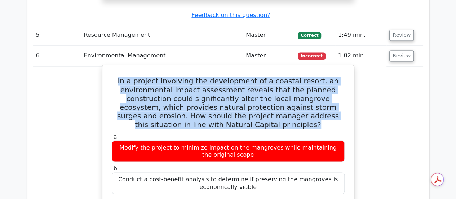
drag, startPoint x: 248, startPoint y: 84, endPoint x: 126, endPoint y: 37, distance: 130.0
copy h5 "In a project involving the development of a coastal resort, an environmental im…"
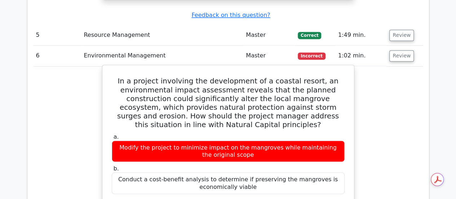
copy div "Redesign the project to integrate and enhance the mangrove ecosystem"
drag, startPoint x: 130, startPoint y: 37, endPoint x: 213, endPoint y: 164, distance: 151.8
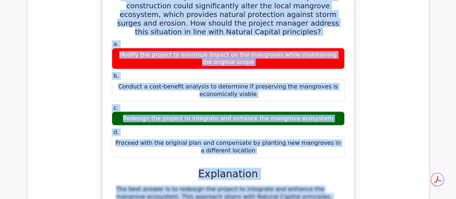
scroll to position [2058, 0]
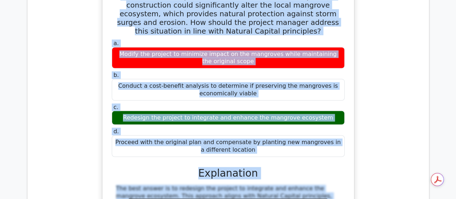
drag, startPoint x: 125, startPoint y: 36, endPoint x: 326, endPoint y: 107, distance: 213.1
copy div "In a project involving the development of a coastal resort, an environmental im…"
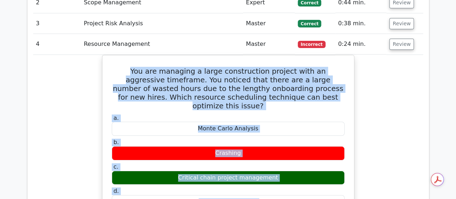
scroll to position [1420, 0]
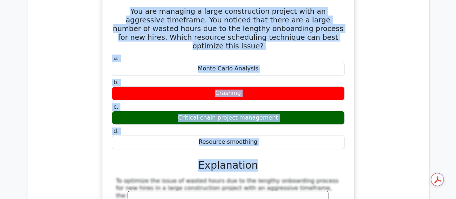
drag, startPoint x: 119, startPoint y: 64, endPoint x: 311, endPoint y: 121, distance: 200.2
copy div "You are managing a large construction project with an aggressive timeframe. You…"
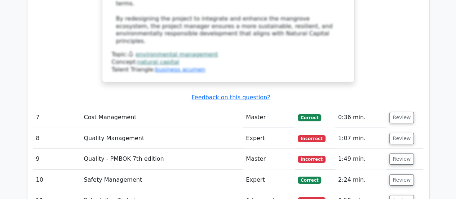
scroll to position [2463, 0]
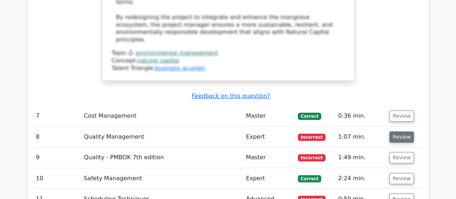
click at [398, 131] on button "Review" at bounding box center [401, 136] width 24 height 11
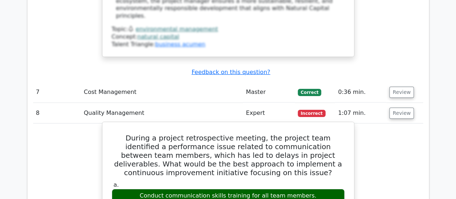
scroll to position [2492, 0]
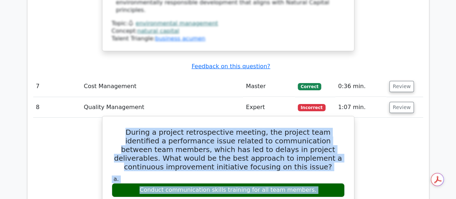
drag, startPoint x: 116, startPoint y: 58, endPoint x: 334, endPoint y: 196, distance: 258.7
copy div "During a project retrospective meeting, the project team identified a performan…"
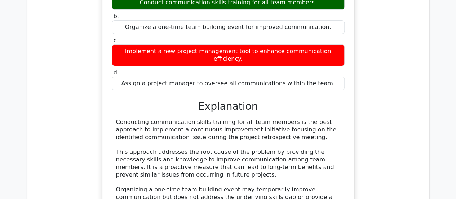
scroll to position [2682, 0]
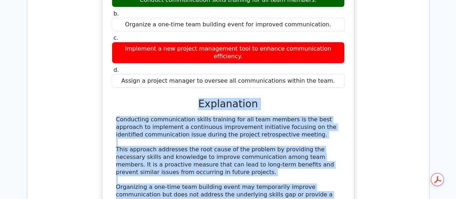
drag, startPoint x: 196, startPoint y: 19, endPoint x: 322, endPoint y: 171, distance: 197.8
click at [322, 171] on div "a. Conduct communication skills training for all team members. b. Organize a on…" at bounding box center [228, 142] width 234 height 317
copy div "Explanation Conducting communication skills training for all team members is th…"
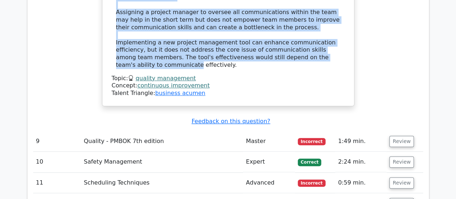
scroll to position [2891, 0]
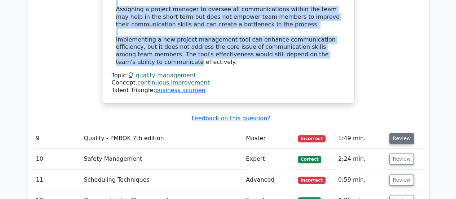
click at [401, 133] on button "Review" at bounding box center [401, 138] width 24 height 11
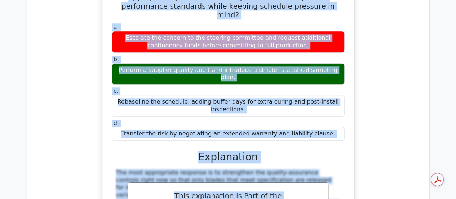
scroll to position [3101, 0]
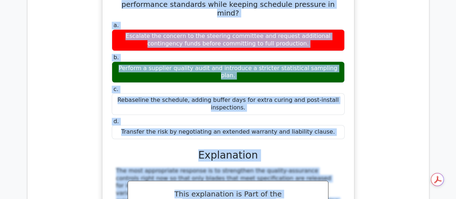
drag, startPoint x: 116, startPoint y: 74, endPoint x: 326, endPoint y: 20, distance: 216.9
click at [326, 20] on div "During the construction of an offshore wind farm, inspections find variable res…" at bounding box center [228, 126] width 246 height 374
copy div "During the construction of an offshore wind farm, inspections find variable res…"
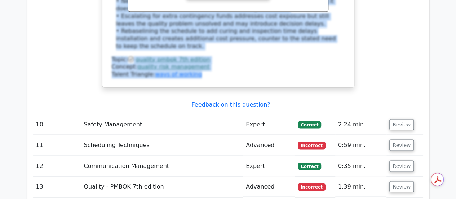
scroll to position [3331, 0]
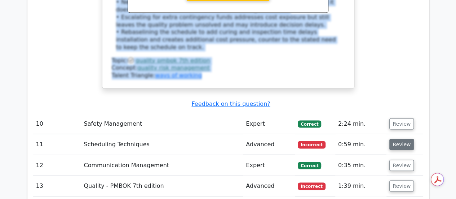
click at [397, 138] on button "Review" at bounding box center [401, 143] width 24 height 11
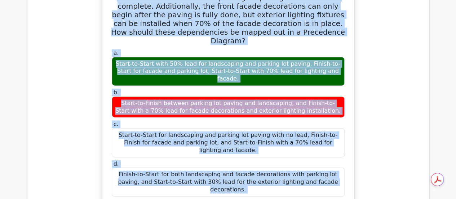
scroll to position [3533, 0]
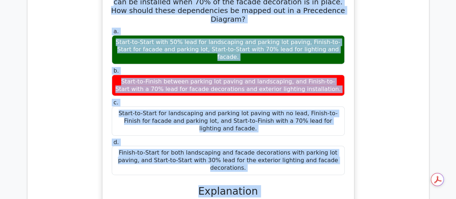
drag, startPoint x: 110, startPoint y: 14, endPoint x: 305, endPoint y: 180, distance: 256.4
click at [305, 180] on div "During the construction of a commercial plaza, the landscaping cannot commence …" at bounding box center [228, 177] width 246 height 447
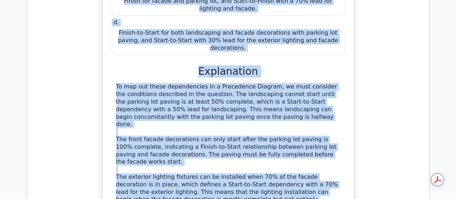
scroll to position [3744, 0]
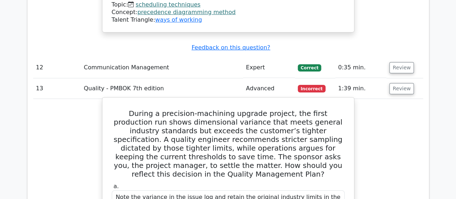
scroll to position [3894, 0]
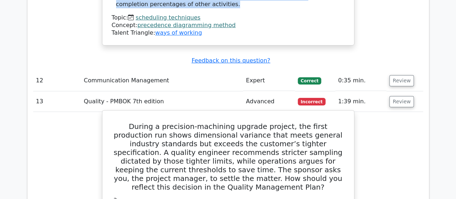
drag, startPoint x: 112, startPoint y: 54, endPoint x: 331, endPoint y: 116, distance: 228.4
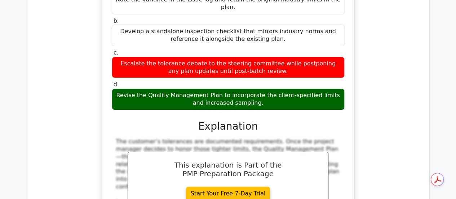
scroll to position [4119, 0]
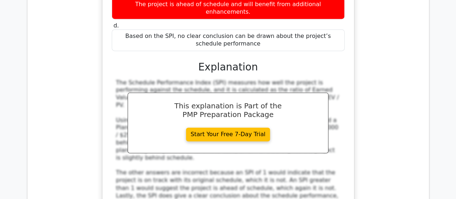
scroll to position [4612, 0]
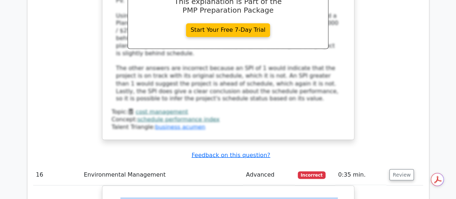
scroll to position [4740, 0]
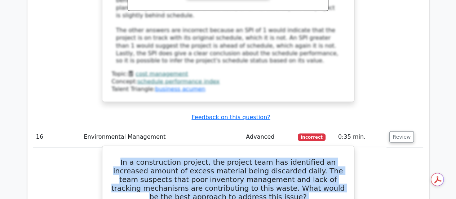
drag, startPoint x: 113, startPoint y: 45, endPoint x: 343, endPoint y: 64, distance: 231.0
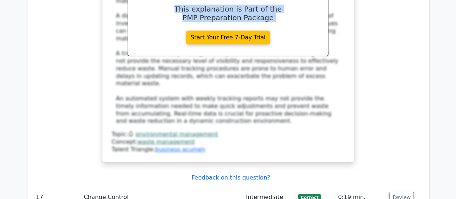
scroll to position [5137, 0]
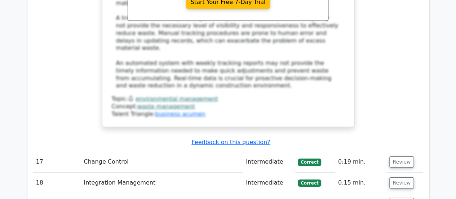
scroll to position [5153, 0]
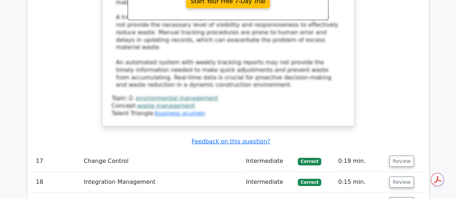
drag, startPoint x: 112, startPoint y: 46, endPoint x: 316, endPoint y: 180, distance: 244.4
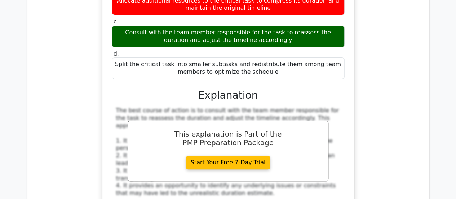
scroll to position [5567, 0]
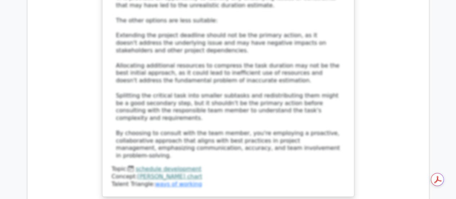
scroll to position [5824, 0]
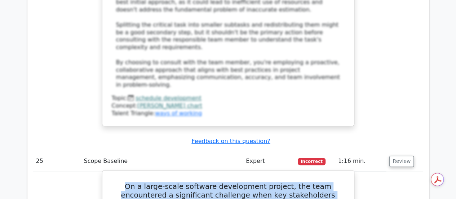
drag, startPoint x: 111, startPoint y: 32, endPoint x: 318, endPoint y: 100, distance: 217.8
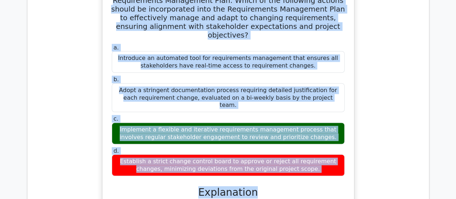
scroll to position [6108, 0]
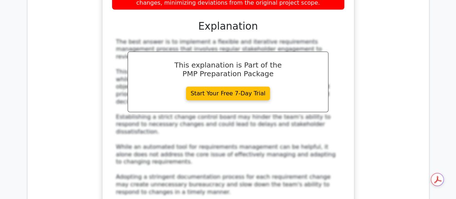
scroll to position [6369, 0]
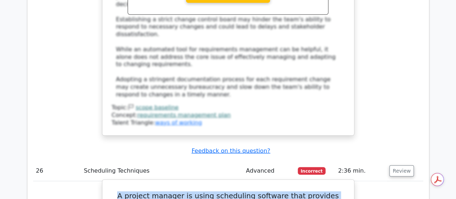
drag, startPoint x: 117, startPoint y: 57, endPoint x: 259, endPoint y: 67, distance: 141.9
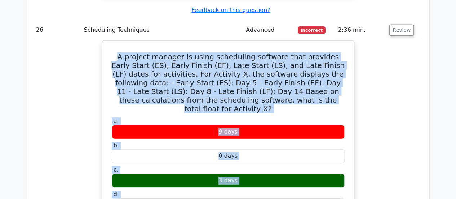
scroll to position [6510, 0]
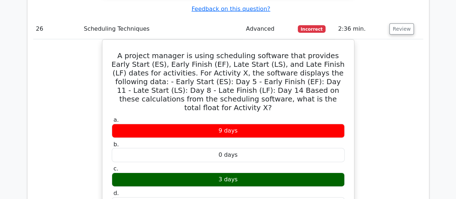
drag, startPoint x: 112, startPoint y: 20, endPoint x: 266, endPoint y: 71, distance: 162.0
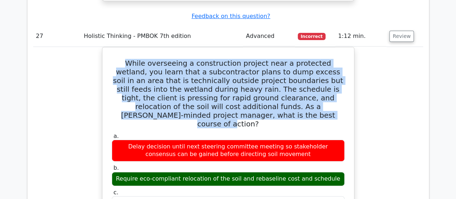
scroll to position [6860, 0]
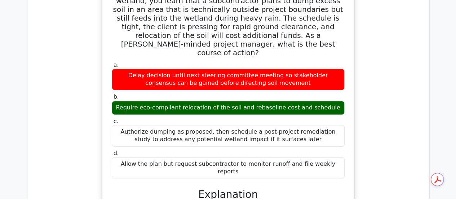
scroll to position [7024, 0]
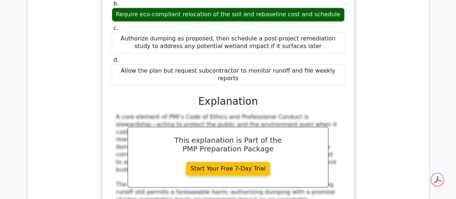
drag, startPoint x: 159, startPoint y: 33, endPoint x: 334, endPoint y: 124, distance: 197.1
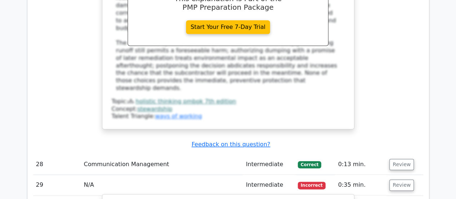
scroll to position [7165, 0]
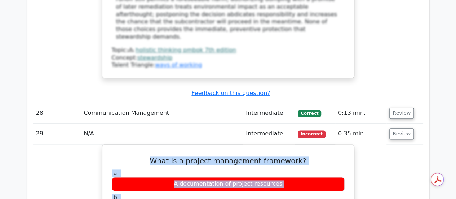
scroll to position [7216, 0]
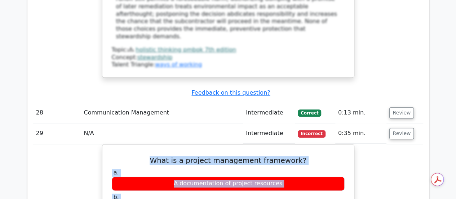
drag, startPoint x: 119, startPoint y: 49, endPoint x: 343, endPoint y: 181, distance: 260.4
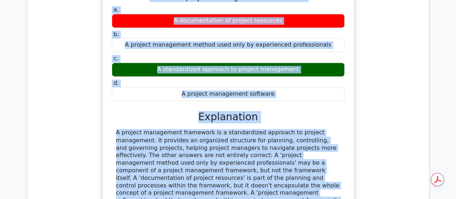
scroll to position [7379, 0]
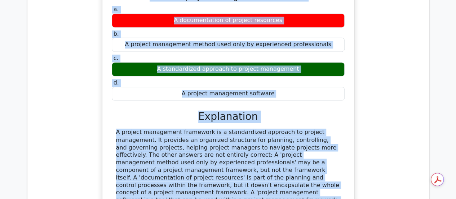
drag, startPoint x: 108, startPoint y: 56, endPoint x: 303, endPoint y: 179, distance: 230.4
drag, startPoint x: 197, startPoint y: 45, endPoint x: 303, endPoint y: 178, distance: 170.5
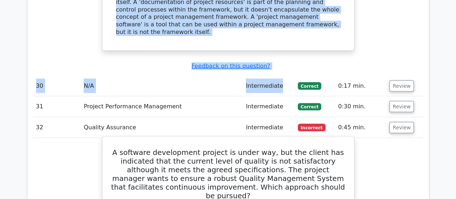
scroll to position [7559, 0]
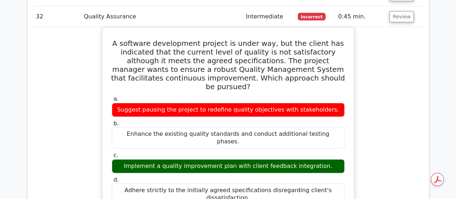
scroll to position [7668, 0]
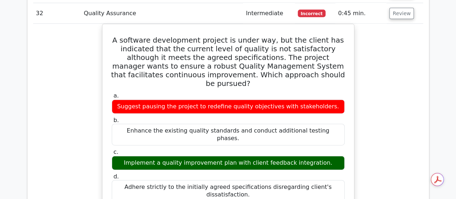
drag, startPoint x: 112, startPoint y: 77, endPoint x: 319, endPoint y: 103, distance: 208.8
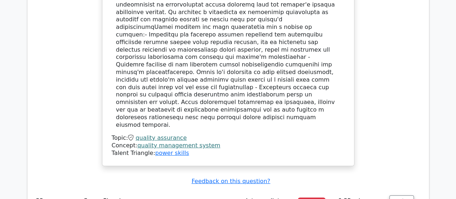
scroll to position [7927, 0]
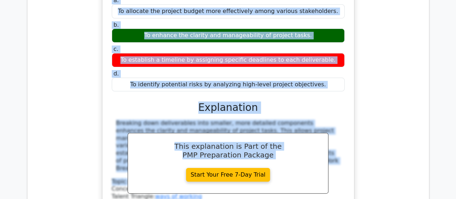
scroll to position [8178, 0]
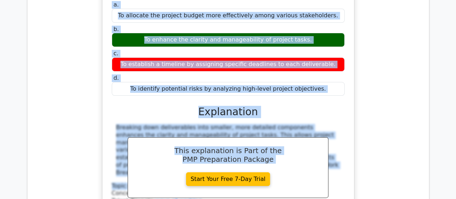
drag, startPoint x: 113, startPoint y: 17, endPoint x: 292, endPoint y: 46, distance: 181.4
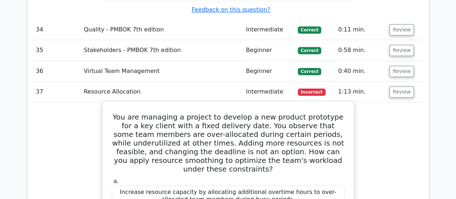
scroll to position [8425, 0]
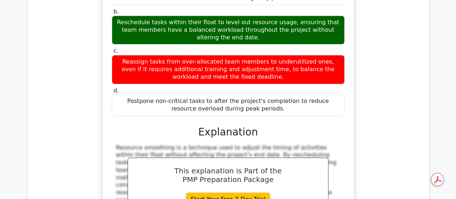
scroll to position [8624, 0]
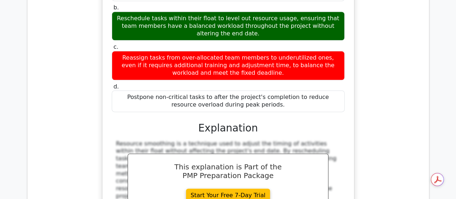
drag, startPoint x: 116, startPoint y: 55, endPoint x: 311, endPoint y: 90, distance: 197.6
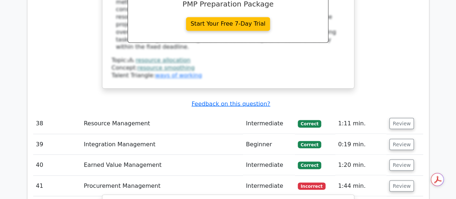
scroll to position [8806, 0]
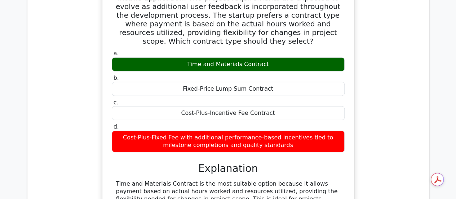
scroll to position [9029, 0]
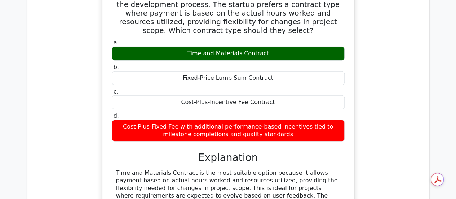
drag, startPoint x: 113, startPoint y: 18, endPoint x: 291, endPoint y: 174, distance: 236.6
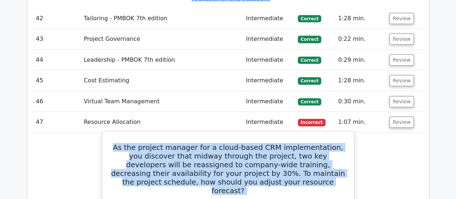
scroll to position [9303, 0]
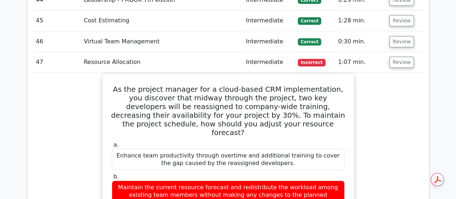
scroll to position [9403, 0]
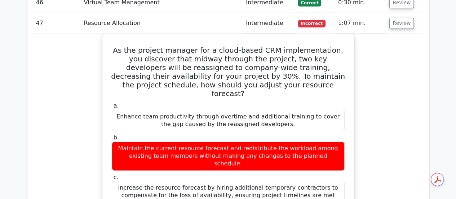
drag, startPoint x: 123, startPoint y: 43, endPoint x: 233, endPoint y: 166, distance: 165.8
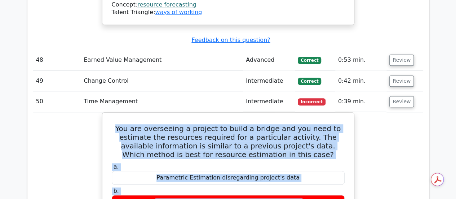
scroll to position [9781, 0]
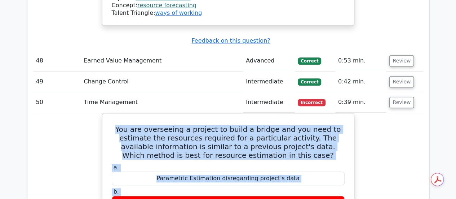
drag, startPoint x: 117, startPoint y: 34, endPoint x: 319, endPoint y: 176, distance: 247.1
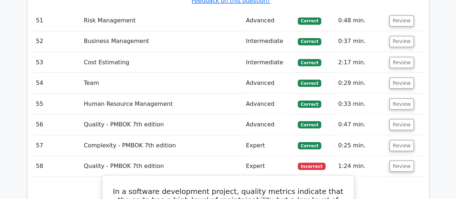
scroll to position [10201, 0]
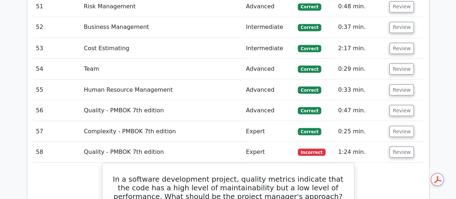
scroll to position [10218, 0]
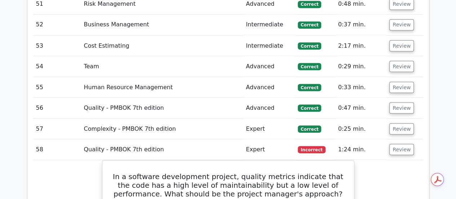
drag, startPoint x: 110, startPoint y: 37, endPoint x: 303, endPoint y: 178, distance: 239.2
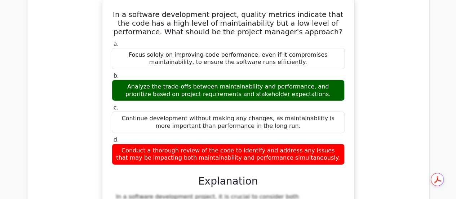
scroll to position [10380, 0]
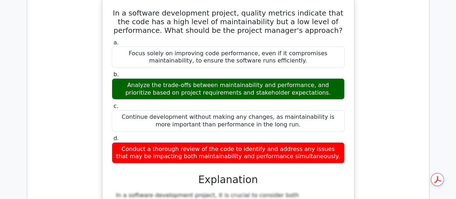
drag, startPoint x: 201, startPoint y: 40, endPoint x: 249, endPoint y: 182, distance: 150.3
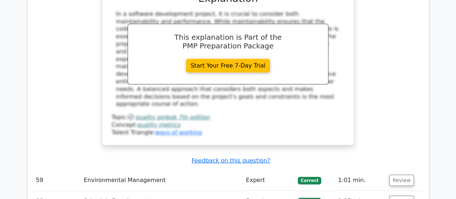
scroll to position [10562, 0]
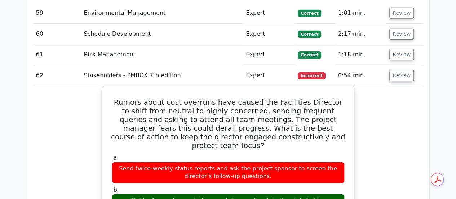
scroll to position [10729, 0]
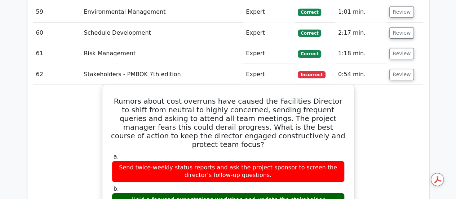
drag, startPoint x: 112, startPoint y: 54, endPoint x: 344, endPoint y: 57, distance: 232.4
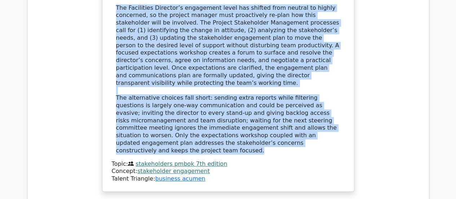
scroll to position [11031, 0]
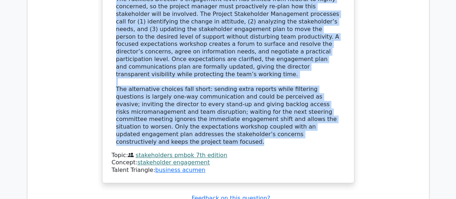
scroll to position [11032, 0]
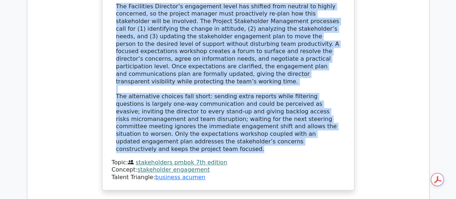
drag, startPoint x: 120, startPoint y: 34, endPoint x: 317, endPoint y: 155, distance: 230.9
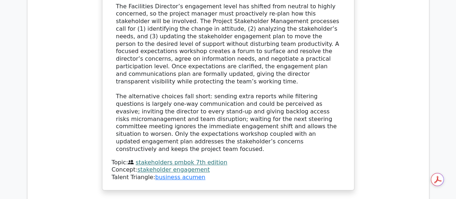
drag, startPoint x: 121, startPoint y: 32, endPoint x: 283, endPoint y: 153, distance: 201.5
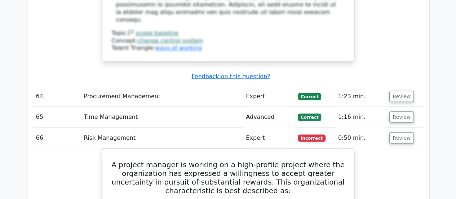
scroll to position [11552, 0]
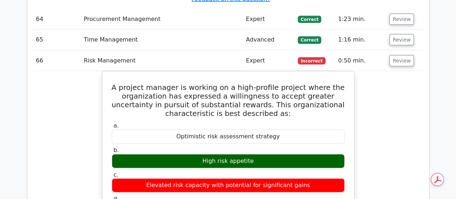
scroll to position [11752, 0]
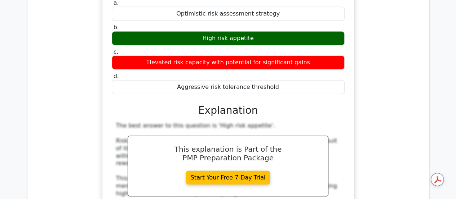
drag, startPoint x: 120, startPoint y: 28, endPoint x: 322, endPoint y: 12, distance: 202.4
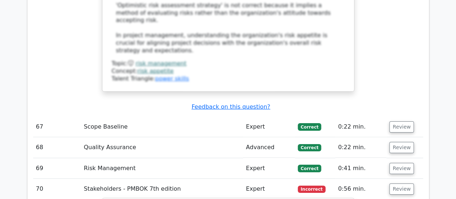
scroll to position [12038, 0]
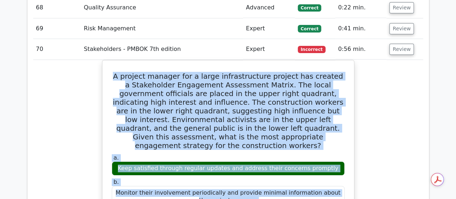
scroll to position [12190, 0]
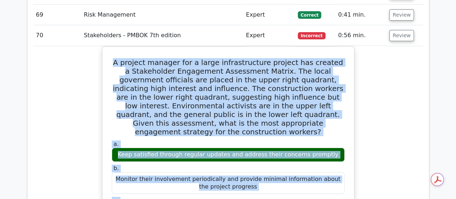
drag, startPoint x: 125, startPoint y: 34, endPoint x: 291, endPoint y: 187, distance: 225.9
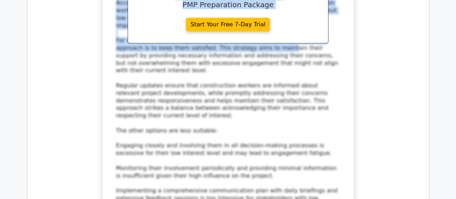
scroll to position [12506, 0]
drag, startPoint x: 112, startPoint y: 31, endPoint x: 264, endPoint y: 148, distance: 192.9
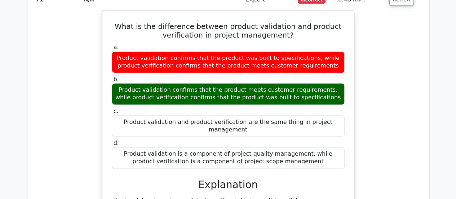
scroll to position [12788, 0]
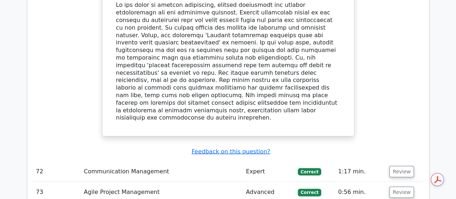
scroll to position [12986, 0]
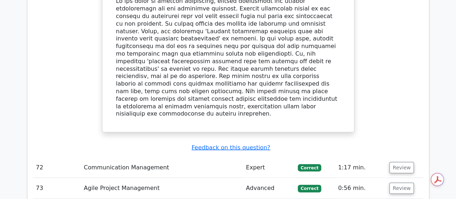
drag, startPoint x: 112, startPoint y: 17, endPoint x: 288, endPoint y: 86, distance: 189.1
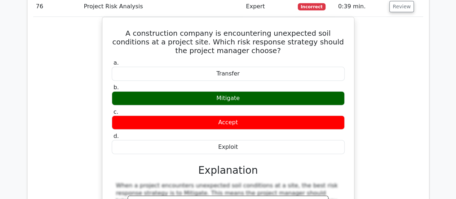
scroll to position [13230, 0]
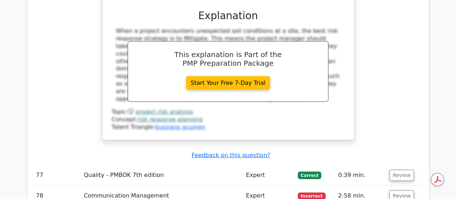
scroll to position [13428, 0]
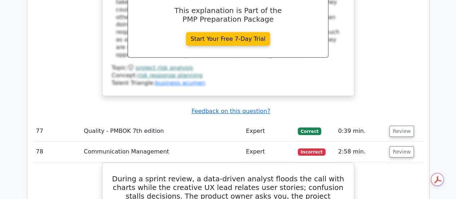
drag, startPoint x: 118, startPoint y: 19, endPoint x: 254, endPoint y: 78, distance: 148.6
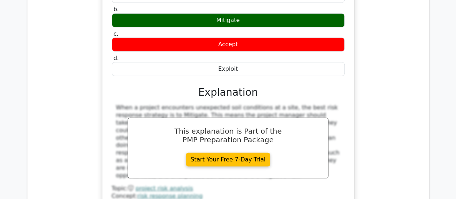
scroll to position [13307, 0]
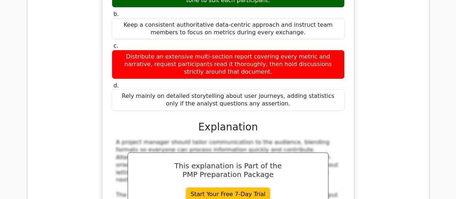
scroll to position [13698, 0]
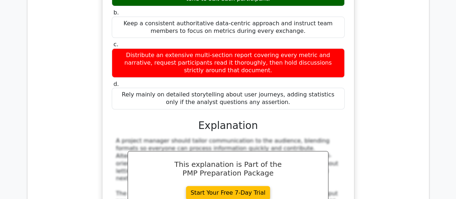
drag, startPoint x: 112, startPoint y: 37, endPoint x: 257, endPoint y: 148, distance: 182.7
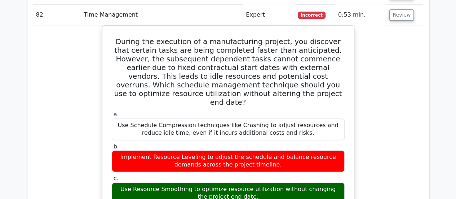
scroll to position [14046, 0]
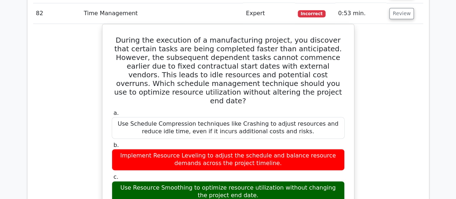
drag, startPoint x: 108, startPoint y: 71, endPoint x: 347, endPoint y: 184, distance: 264.9
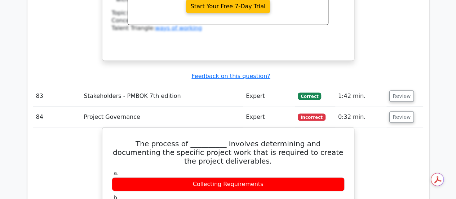
scroll to position [14356, 0]
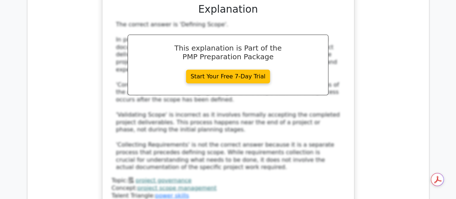
scroll to position [14638, 0]
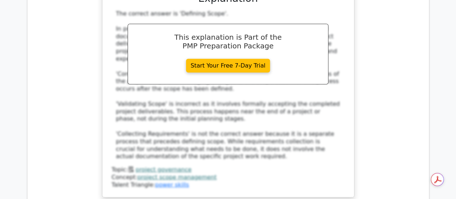
drag, startPoint x: 113, startPoint y: 9, endPoint x: 289, endPoint y: 64, distance: 183.4
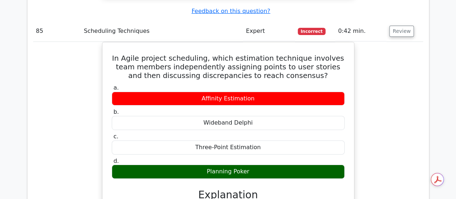
scroll to position [15011, 0]
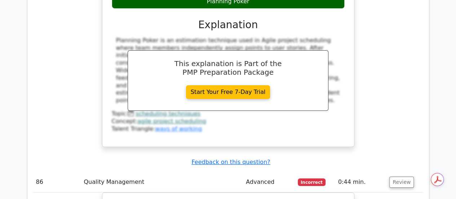
drag, startPoint x: 315, startPoint y: 187, endPoint x: 318, endPoint y: 213, distance: 26.1
